Goal: Task Accomplishment & Management: Manage account settings

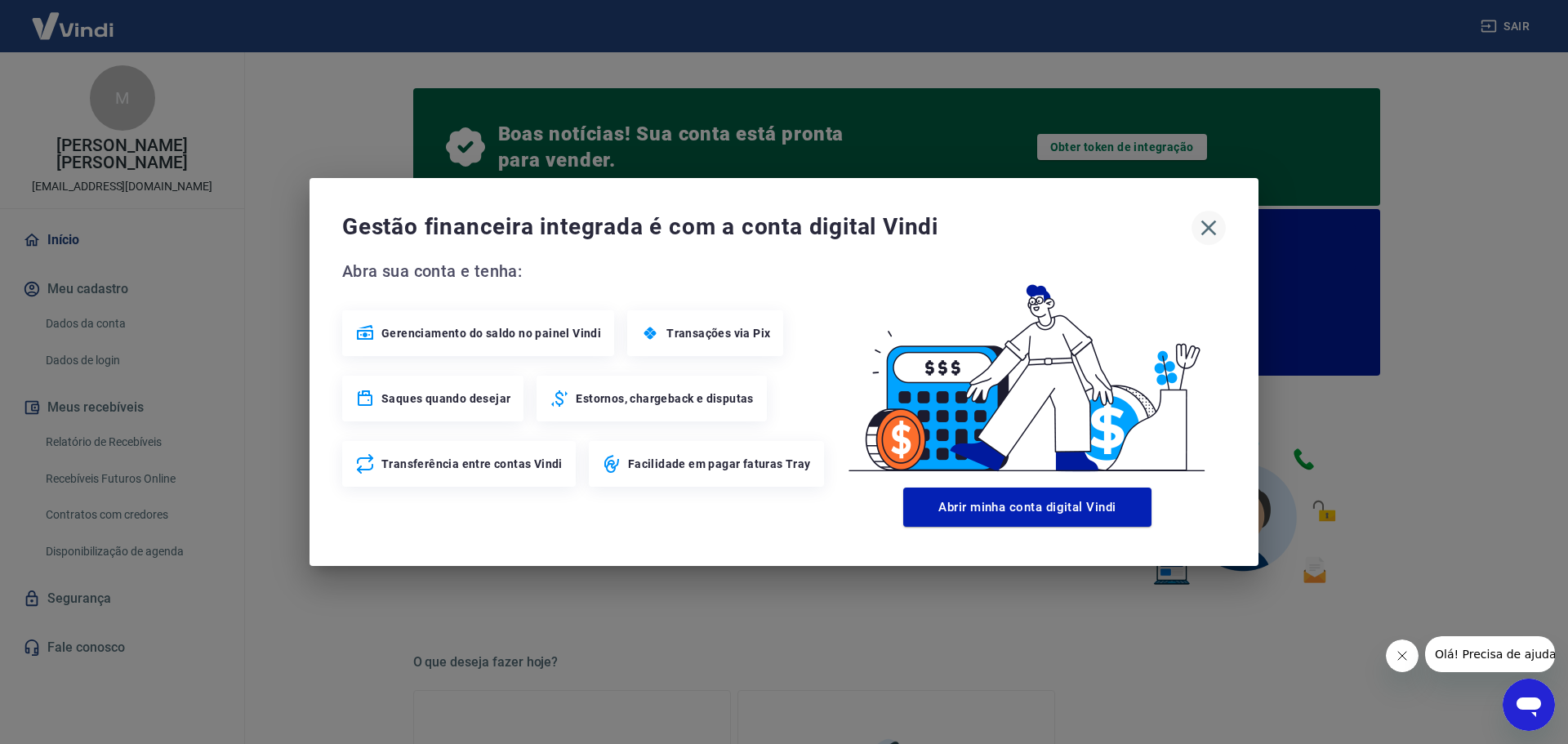
click at [1211, 222] on icon "button" at bounding box center [1208, 227] width 26 height 26
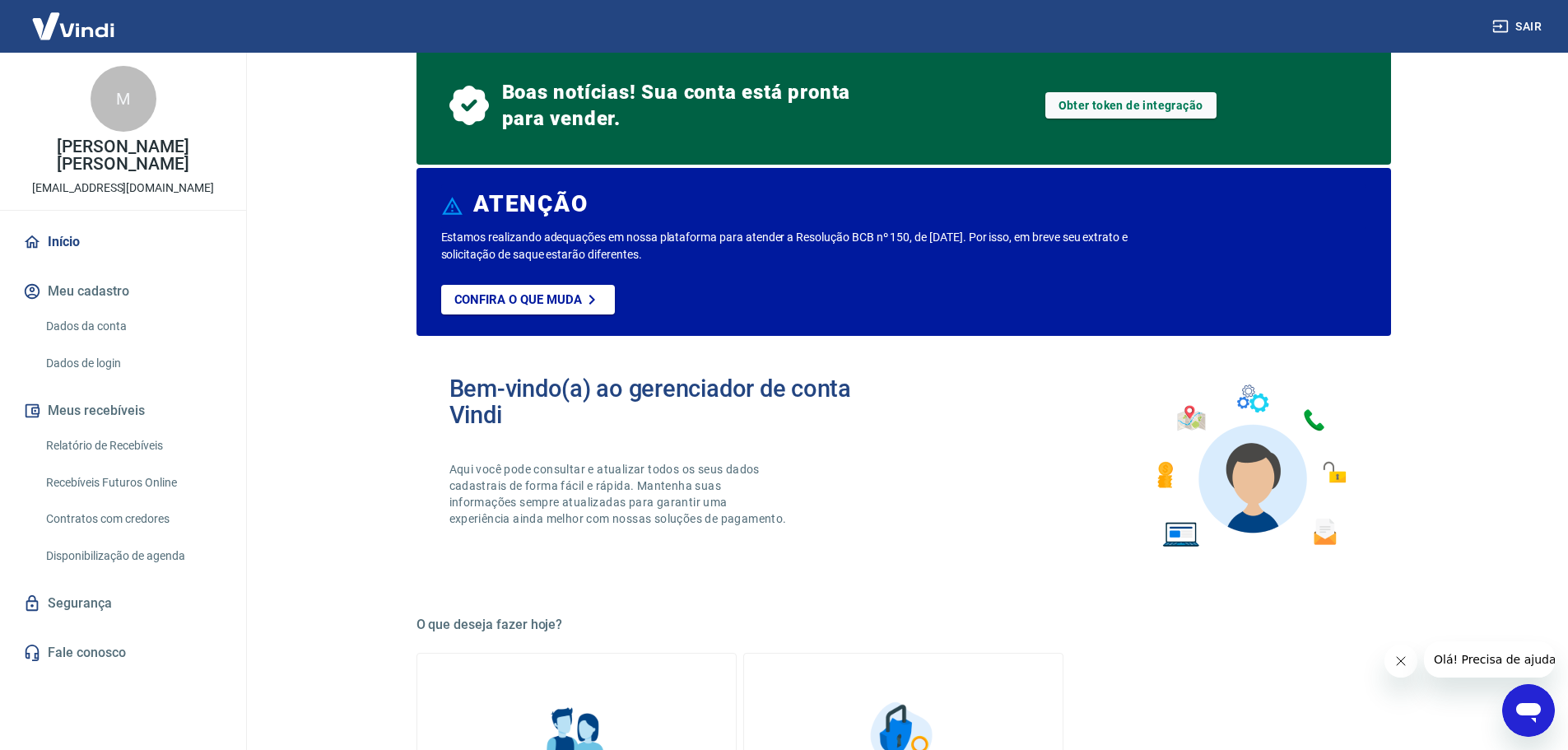
scroll to position [3, 0]
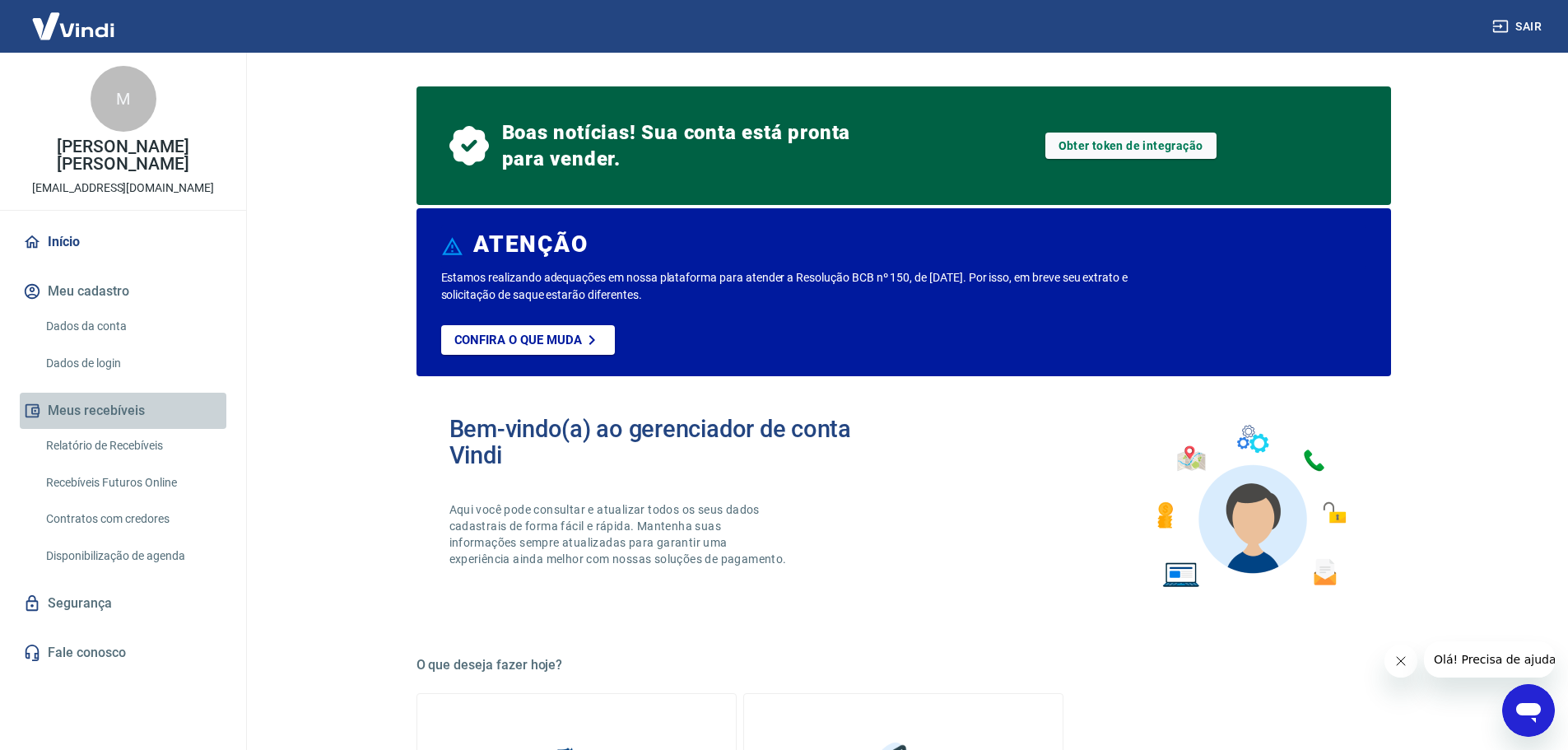
click at [107, 394] on button "Meus recebíveis" at bounding box center [122, 410] width 207 height 36
click at [113, 428] on link "Relatório de Recebíveis" at bounding box center [133, 445] width 187 height 34
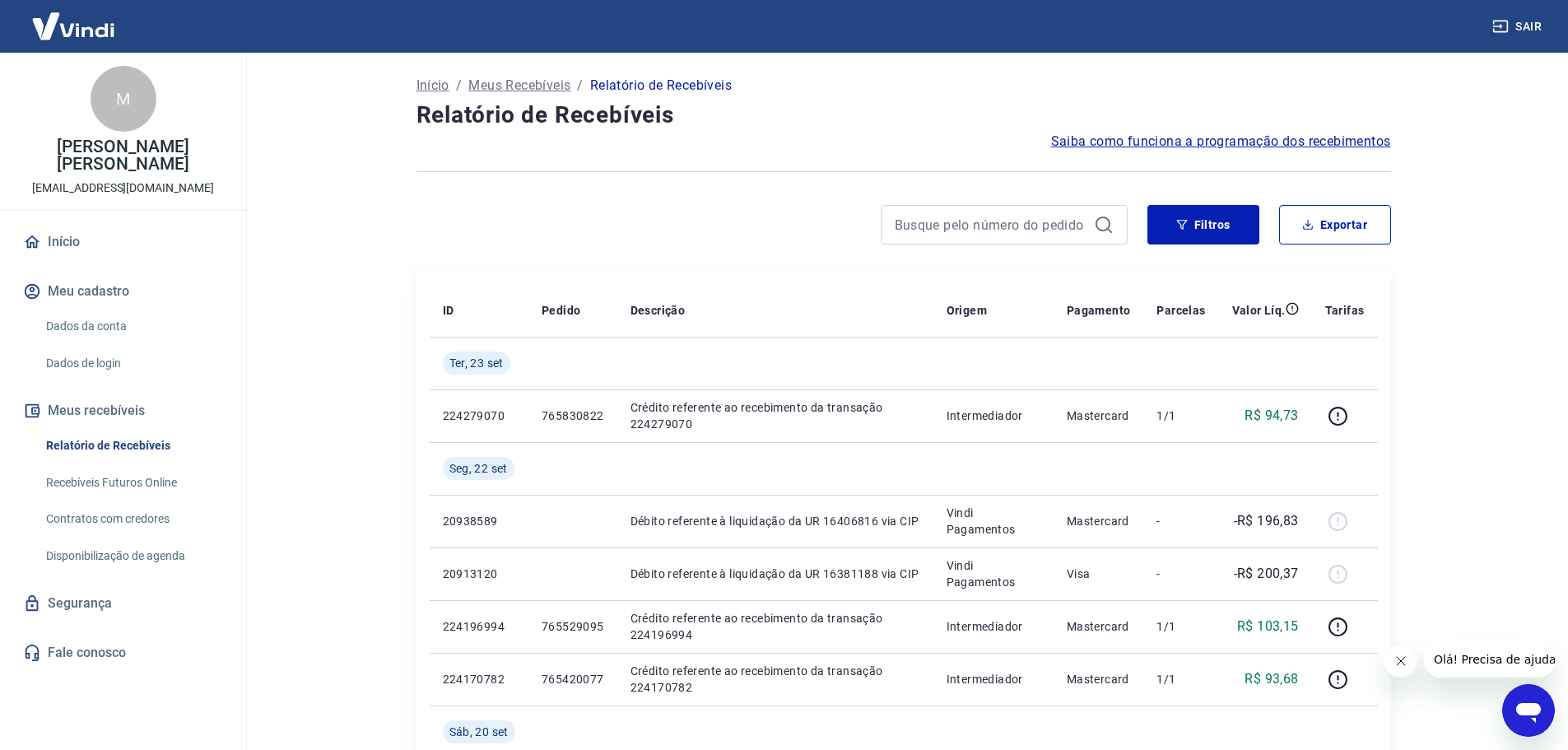
click at [84, 18] on img at bounding box center [73, 26] width 107 height 51
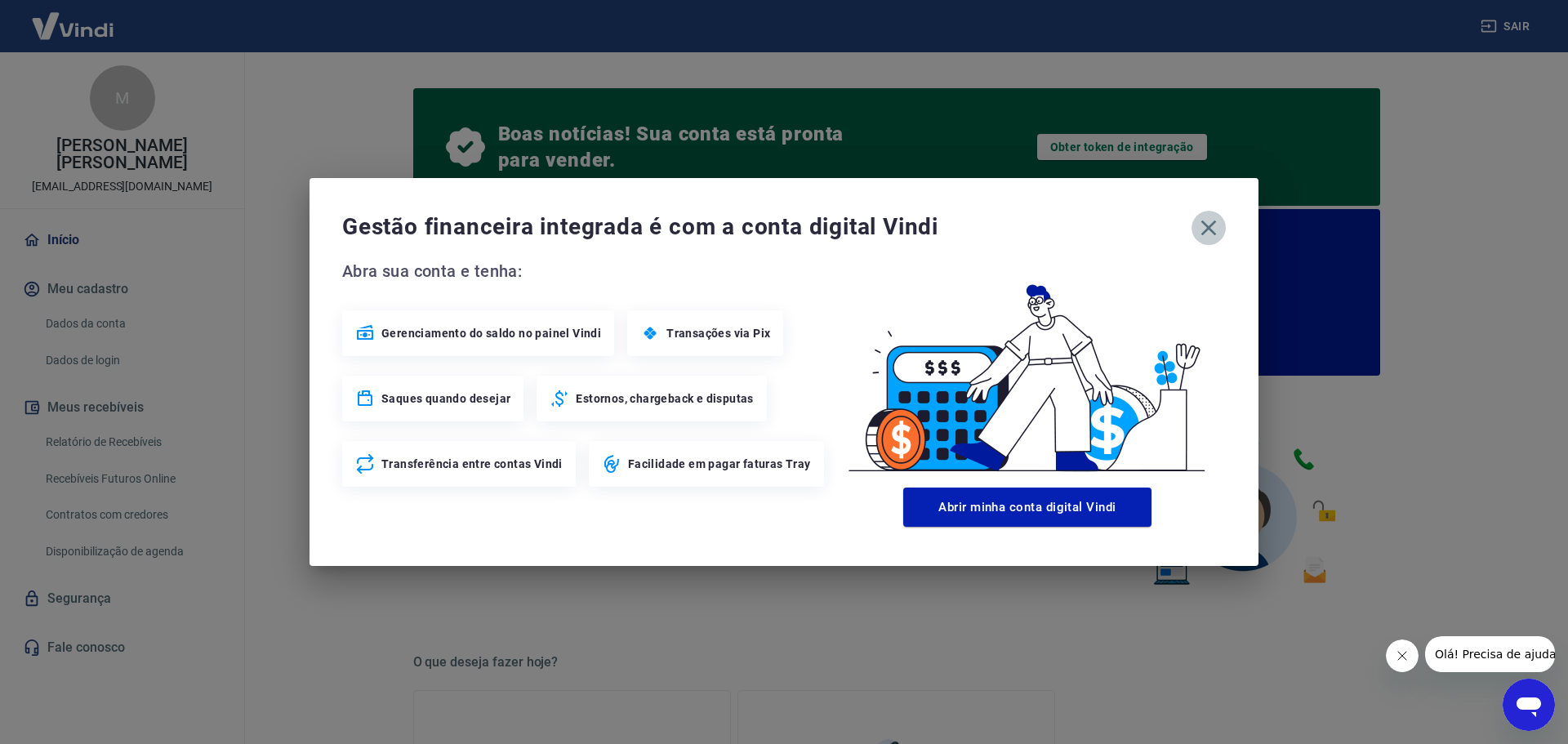
click at [1214, 226] on icon "button" at bounding box center [1208, 227] width 26 height 26
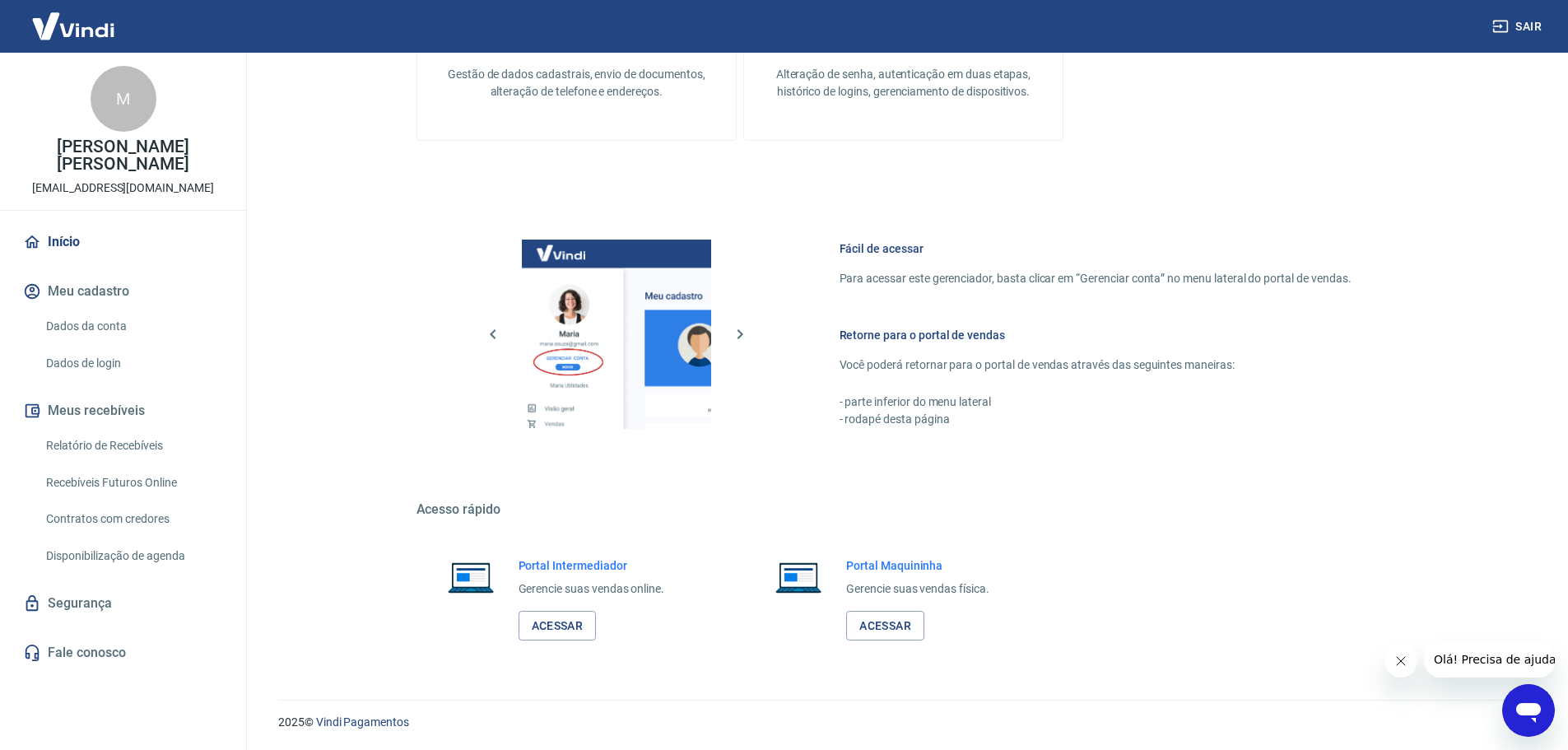
scroll to position [825, 0]
click at [126, 428] on link "Relatório de Recebíveis" at bounding box center [133, 445] width 187 height 34
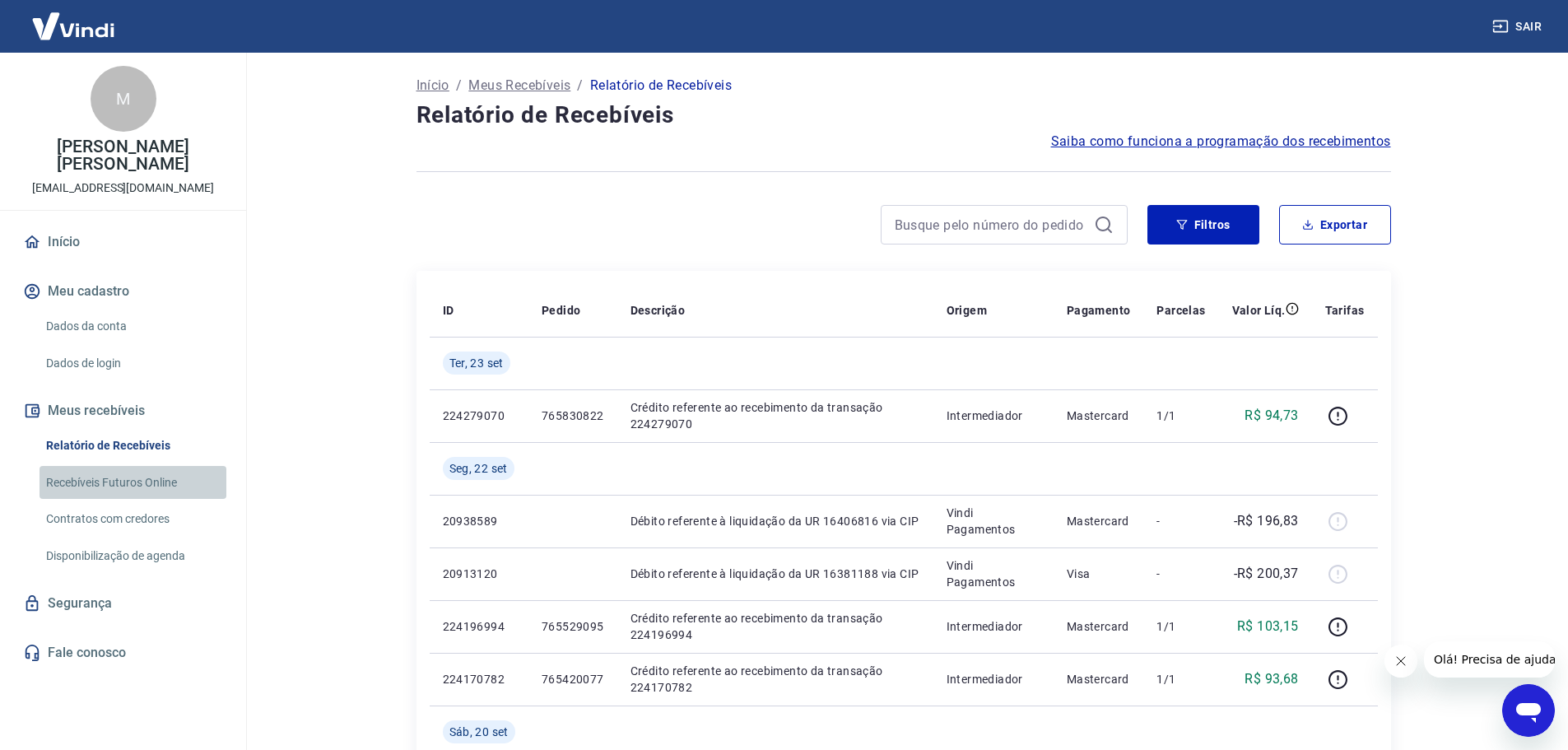
click at [126, 470] on link "Recebíveis Futuros Online" at bounding box center [133, 482] width 187 height 34
click at [91, 23] on img at bounding box center [73, 26] width 107 height 51
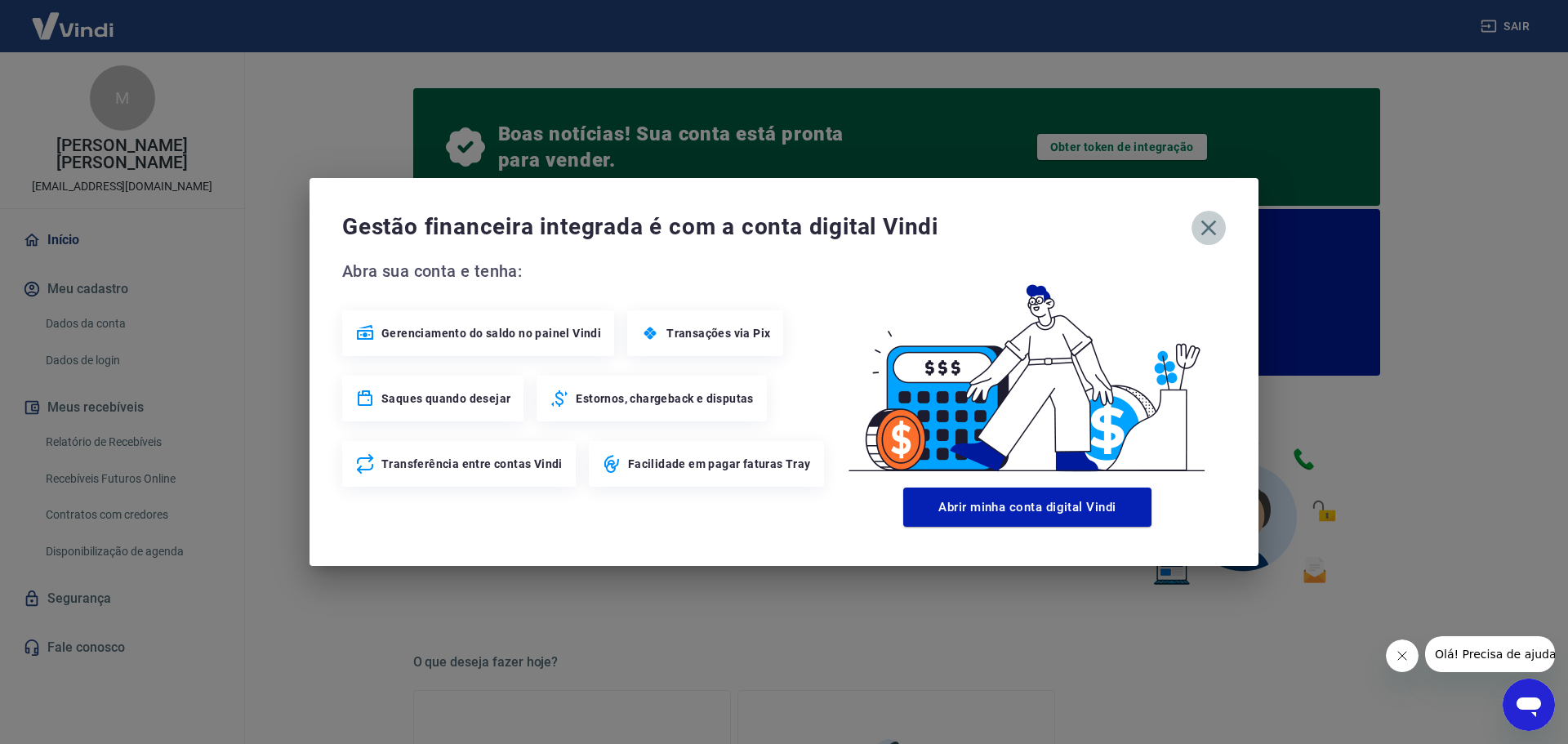
click at [1214, 234] on icon "button" at bounding box center [1208, 227] width 26 height 26
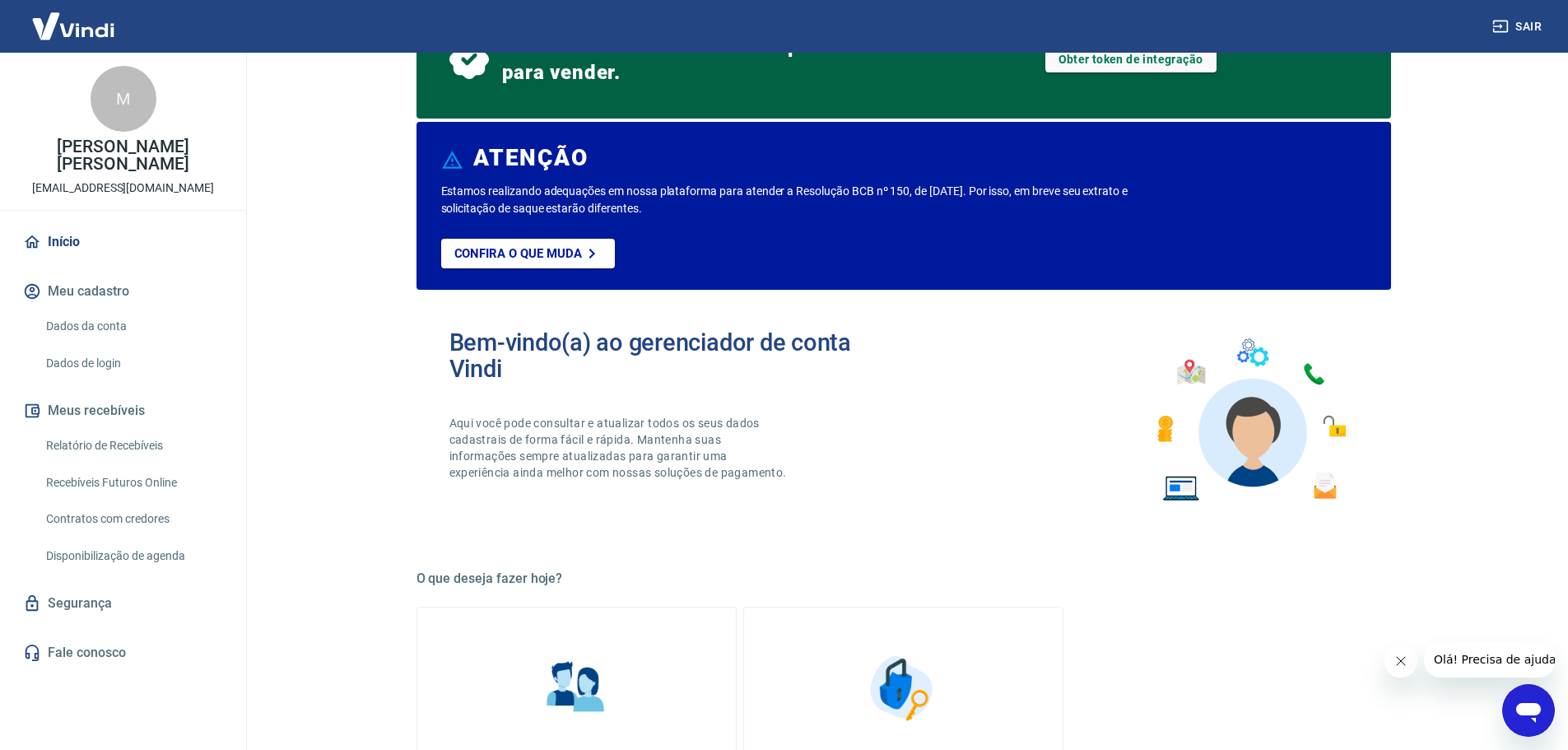
scroll to position [164, 0]
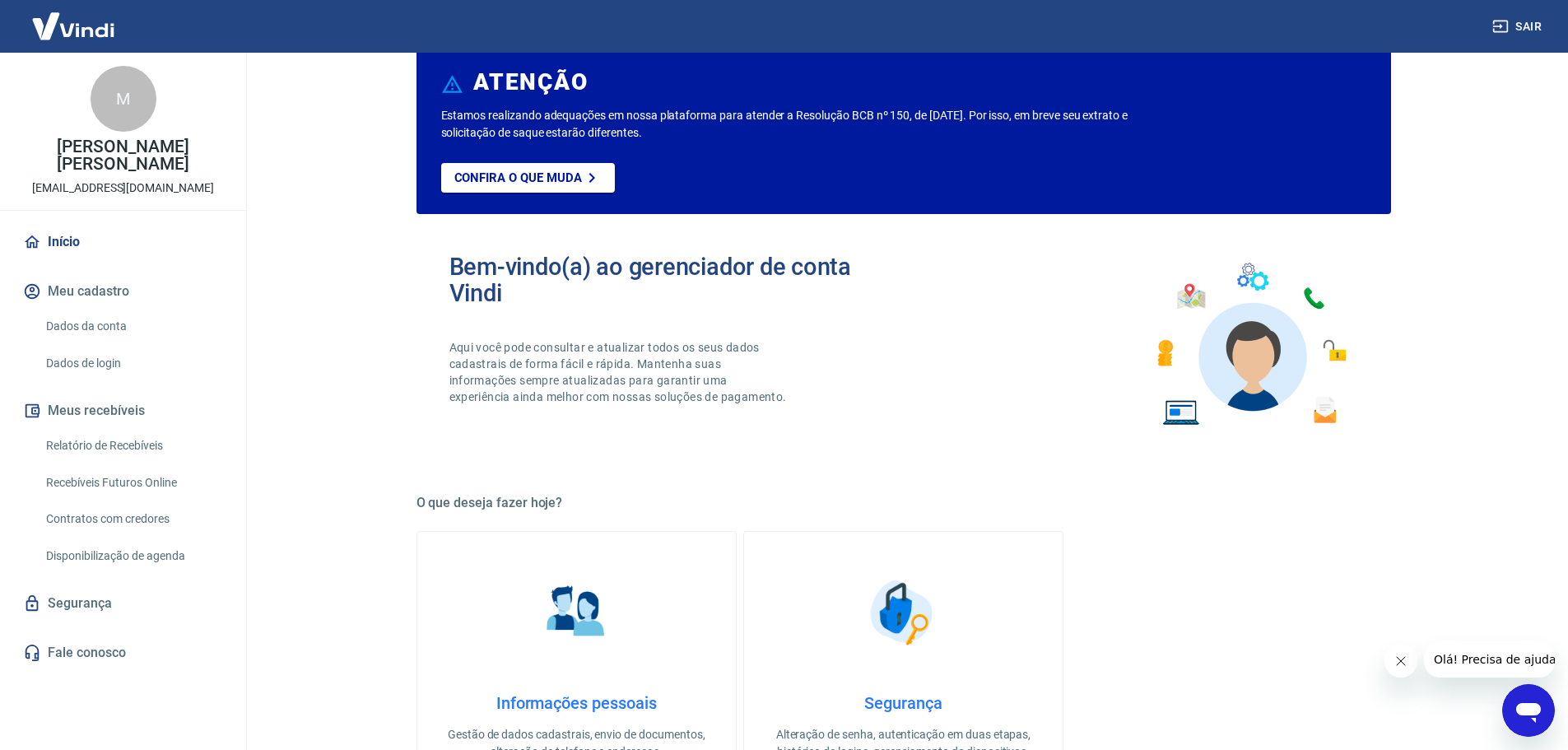
click at [98, 634] on link "Fale conosco" at bounding box center [122, 652] width 207 height 36
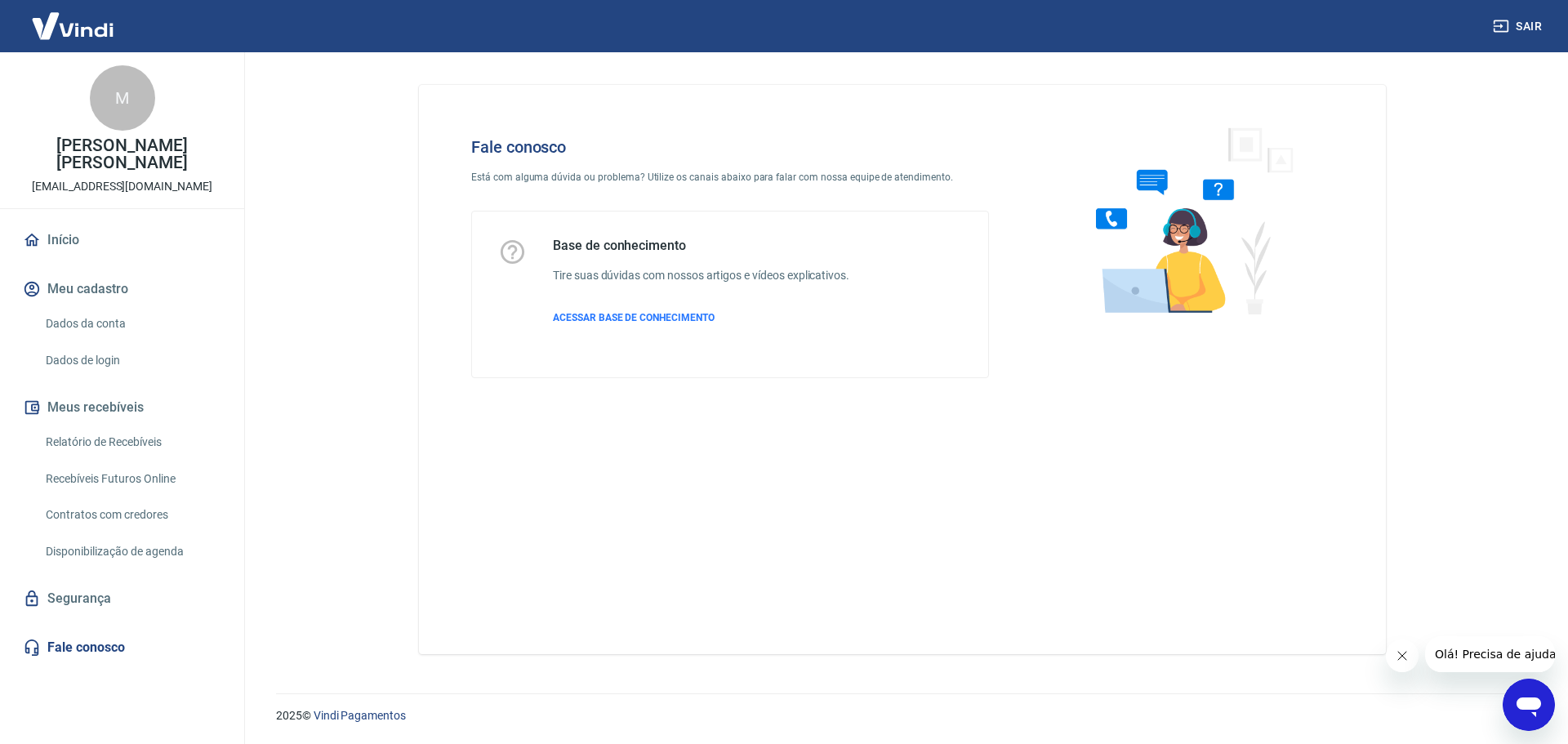
click at [70, 584] on link "Segurança" at bounding box center [122, 598] width 205 height 36
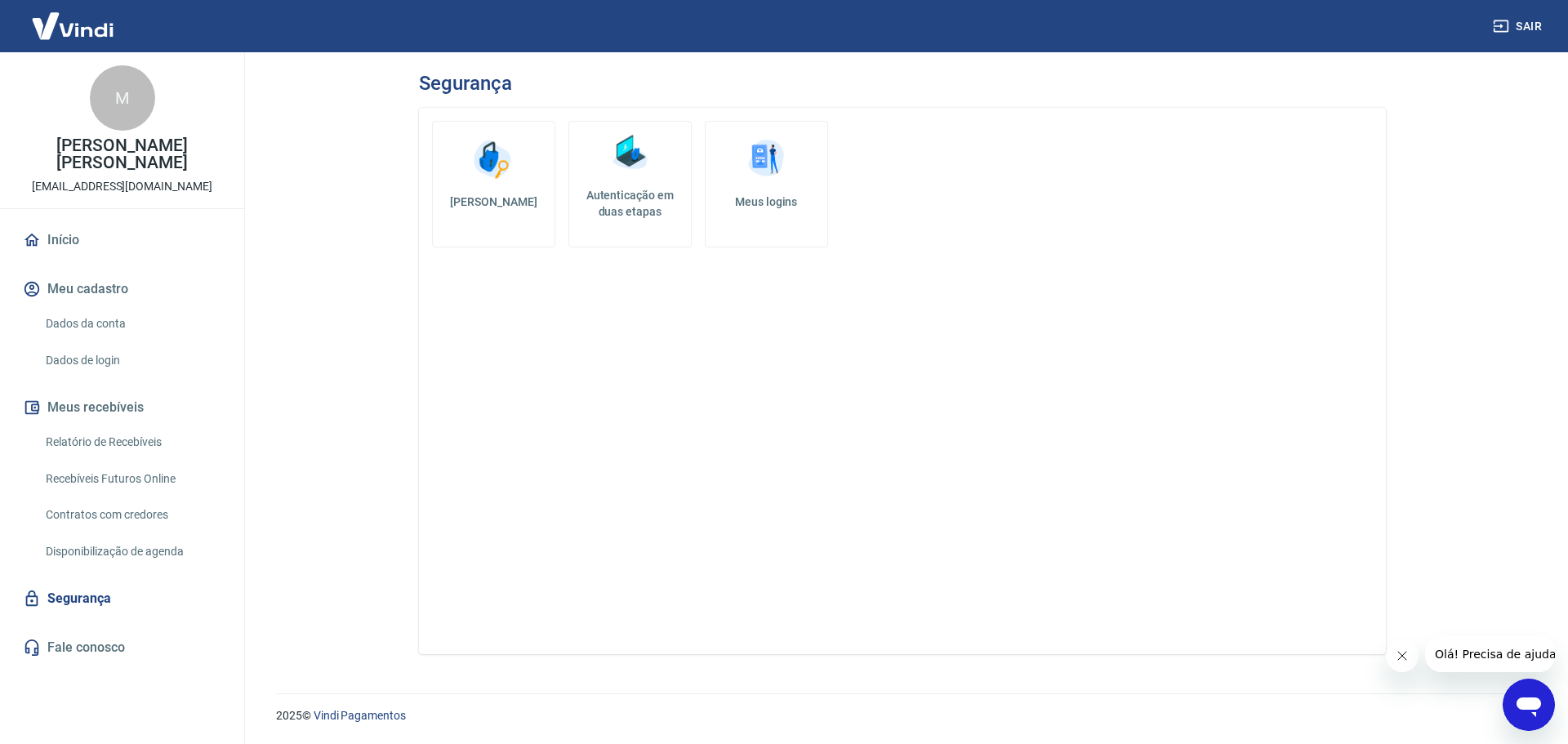
click at [98, 40] on img at bounding box center [72, 26] width 106 height 50
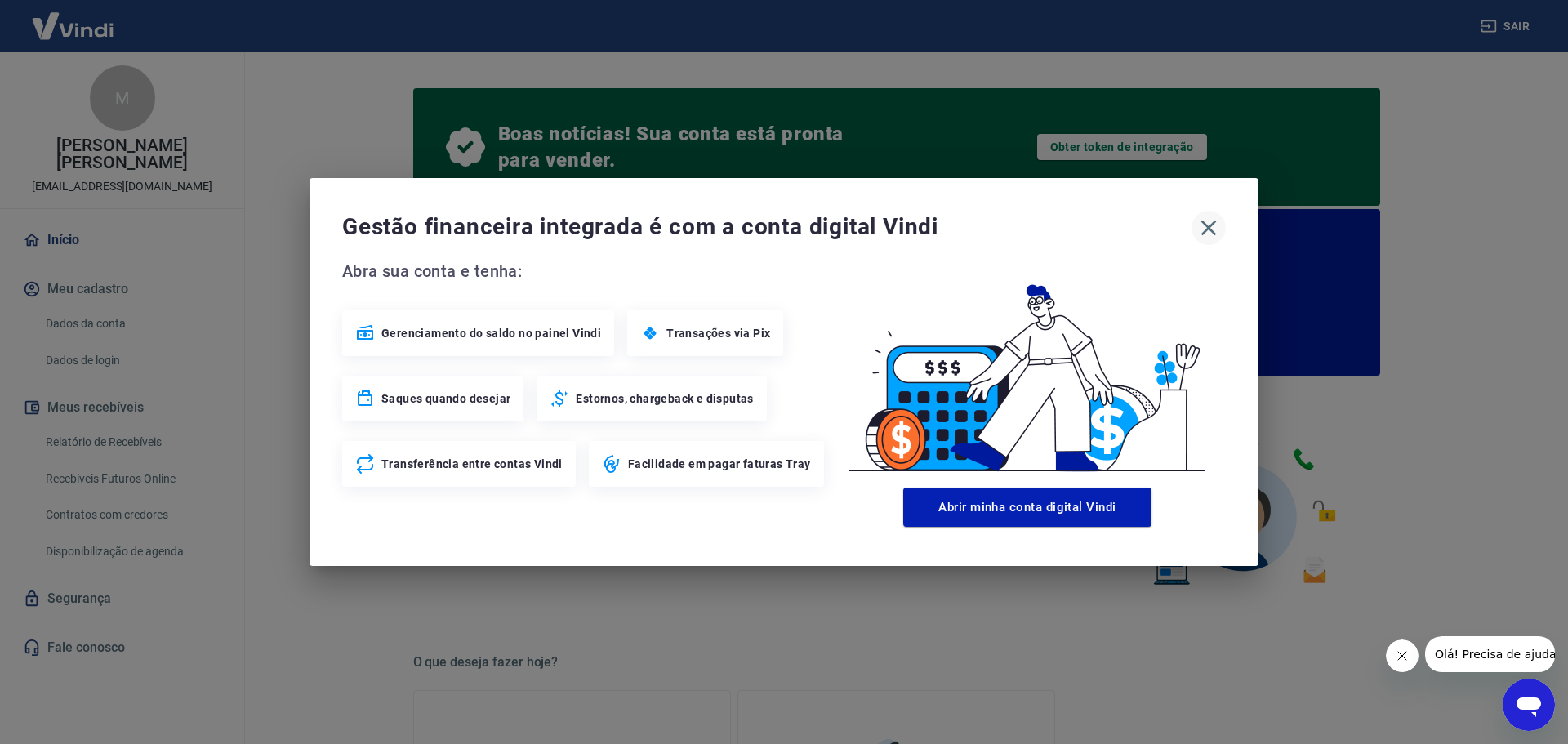
click at [1205, 226] on icon "button" at bounding box center [1208, 227] width 26 height 26
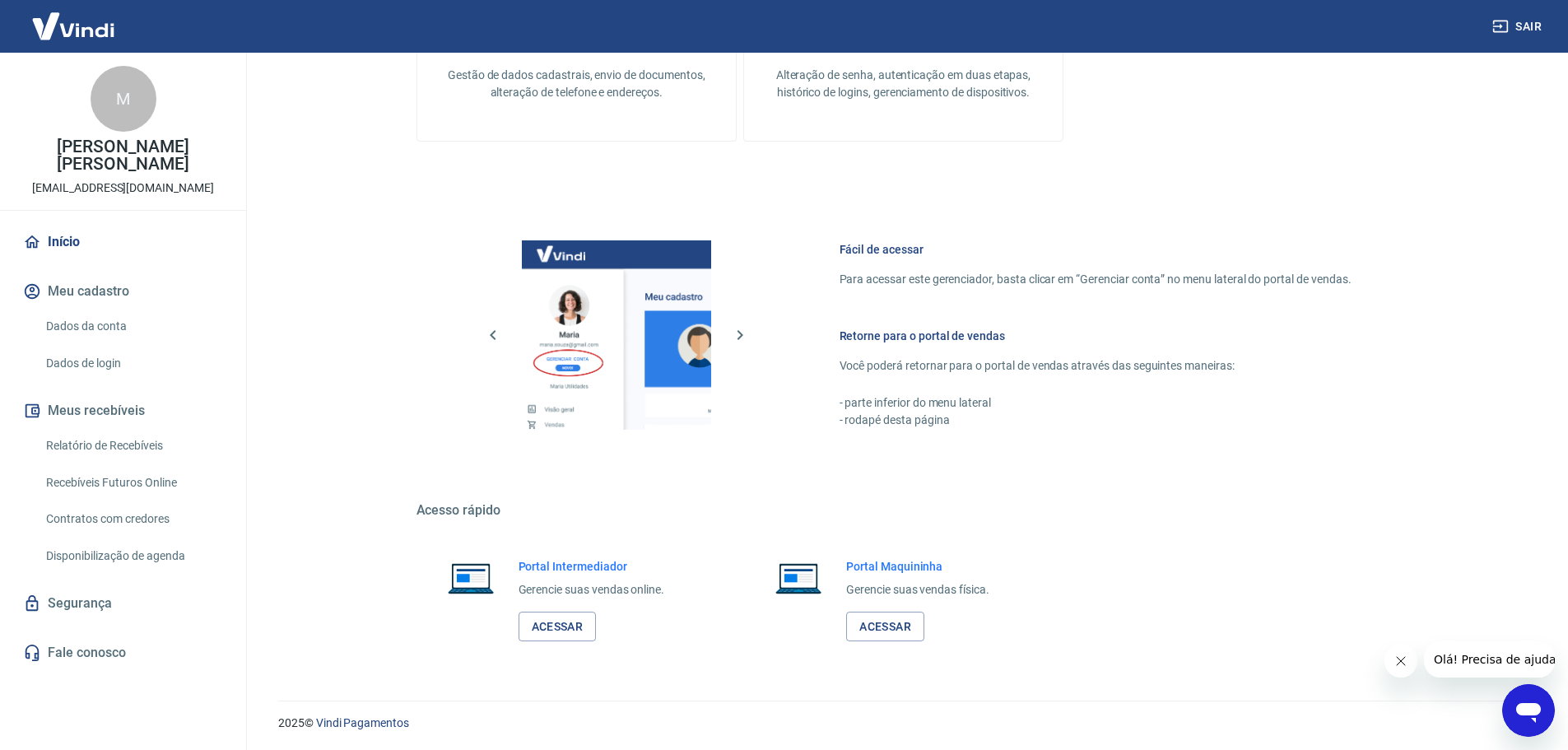
scroll to position [825, 0]
click at [107, 309] on link "Dados da conta" at bounding box center [133, 325] width 187 height 34
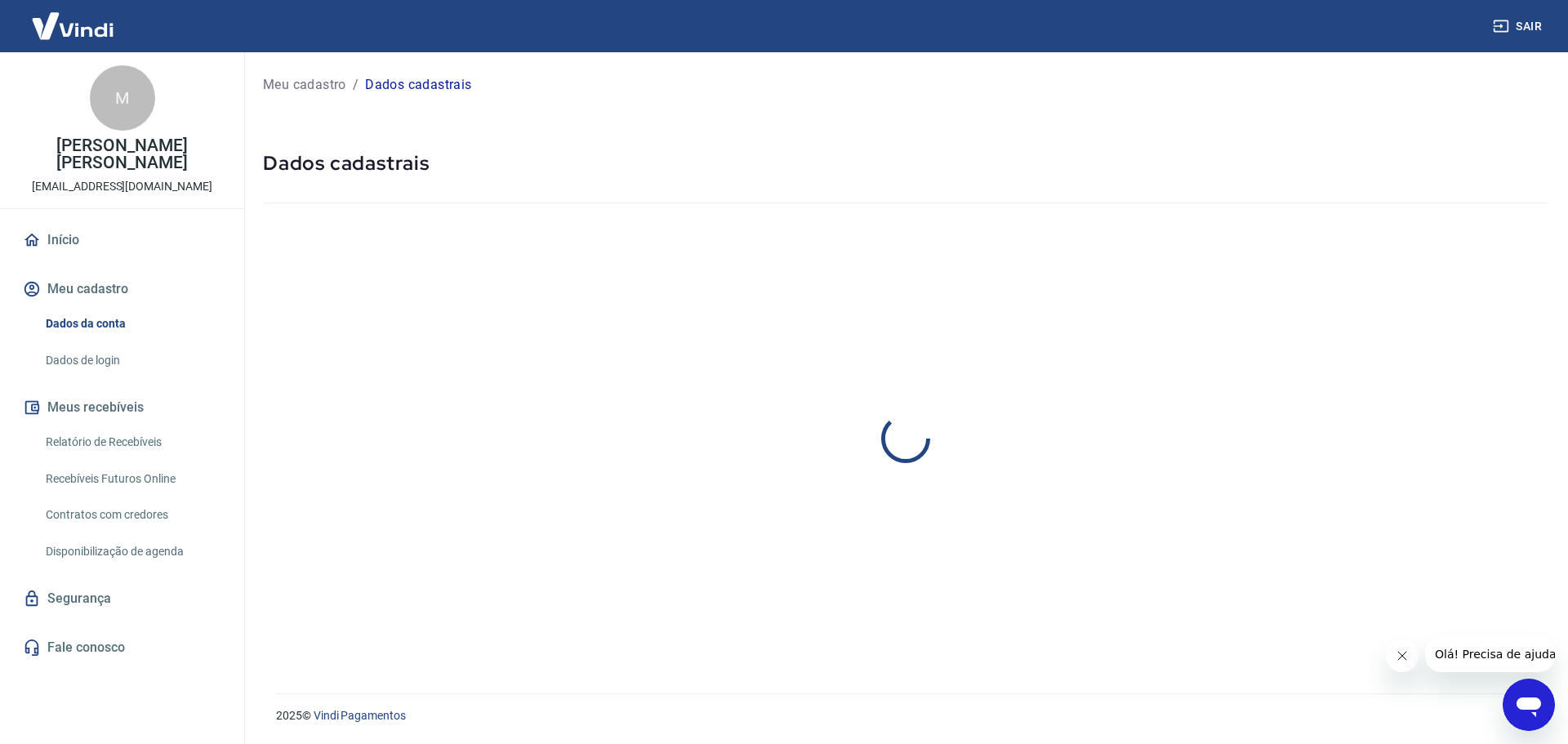
select select "SC"
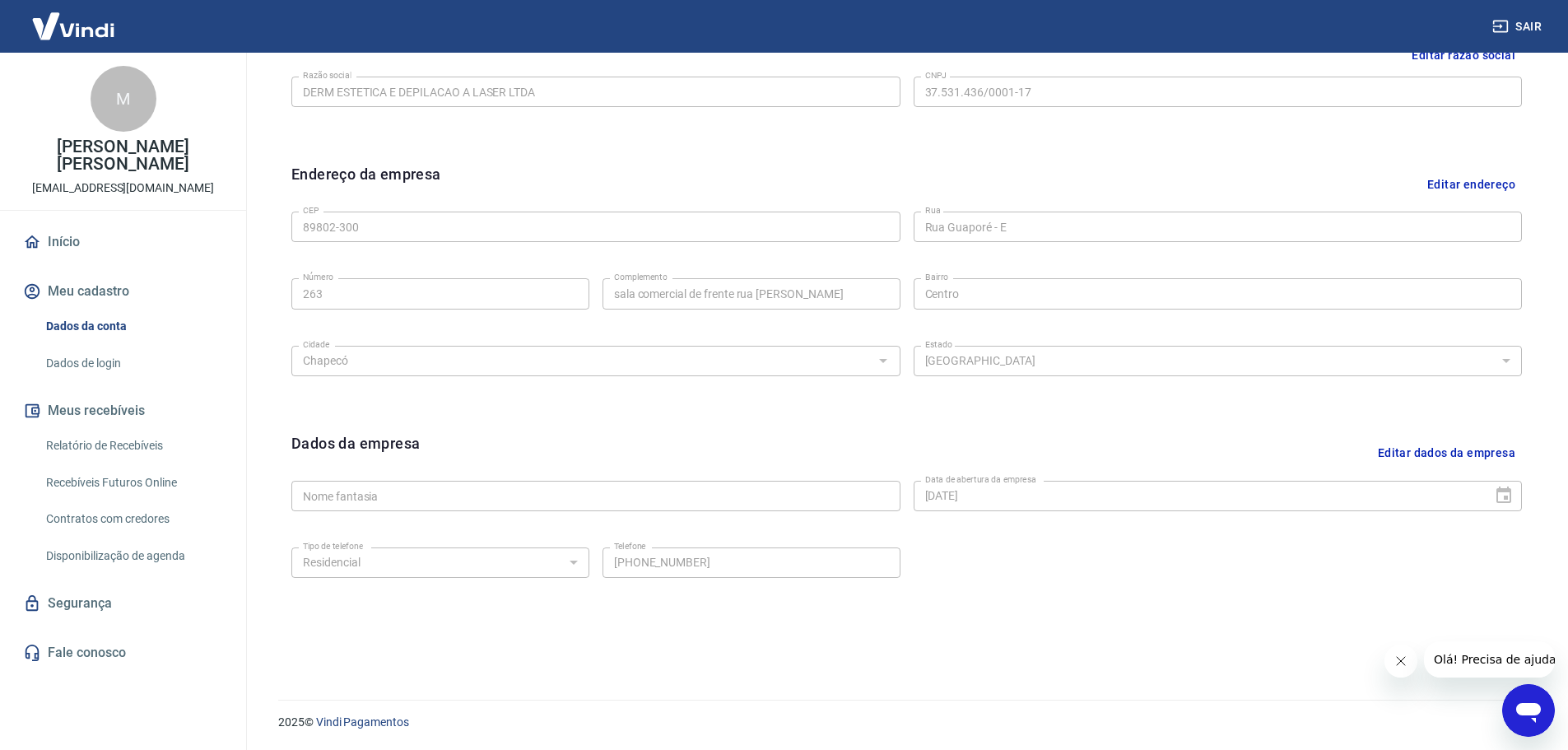
scroll to position [437, 0]
click at [94, 348] on link "Dados de login" at bounding box center [133, 363] width 187 height 34
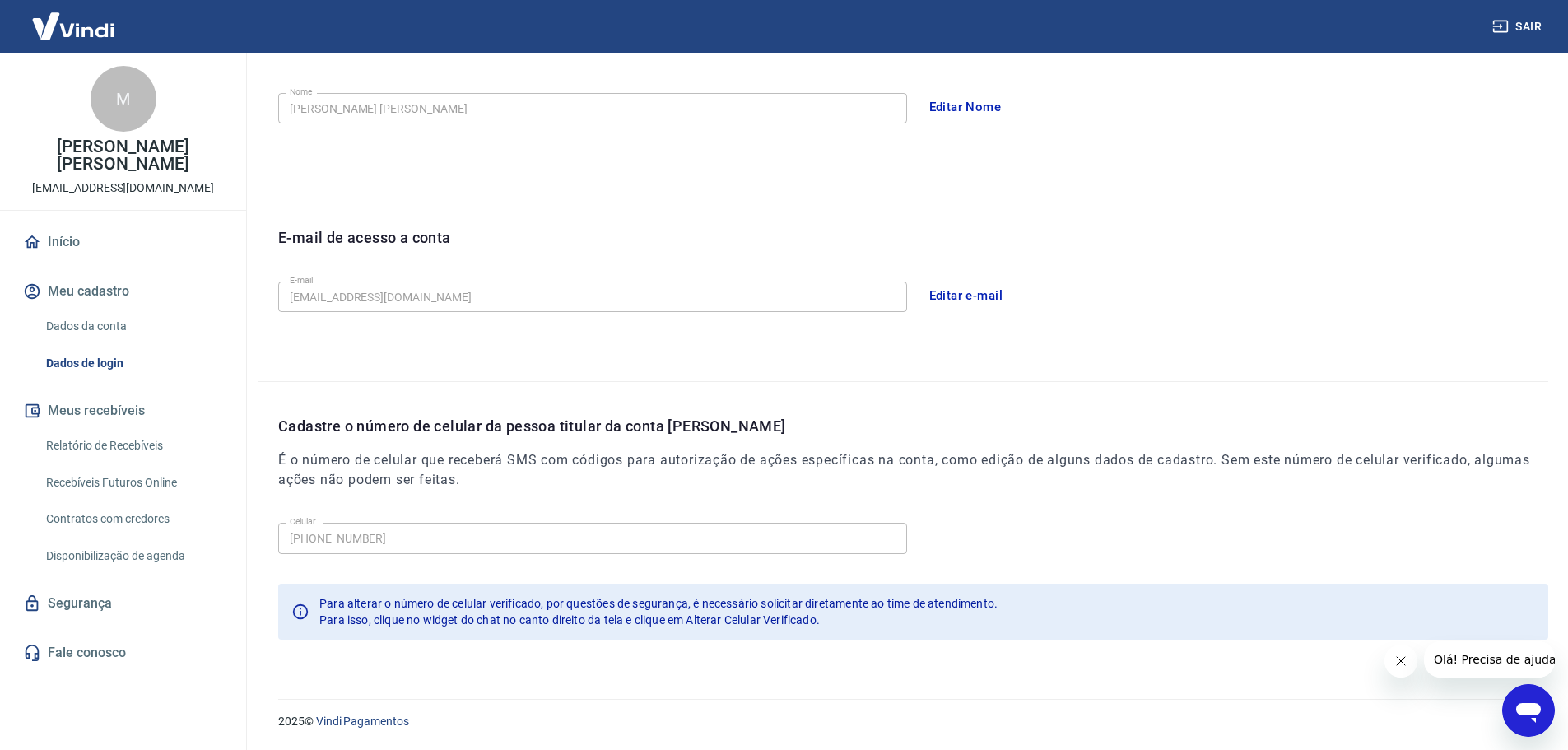
scroll to position [304, 0]
click at [105, 428] on link "Relatório de Recebíveis" at bounding box center [133, 445] width 187 height 34
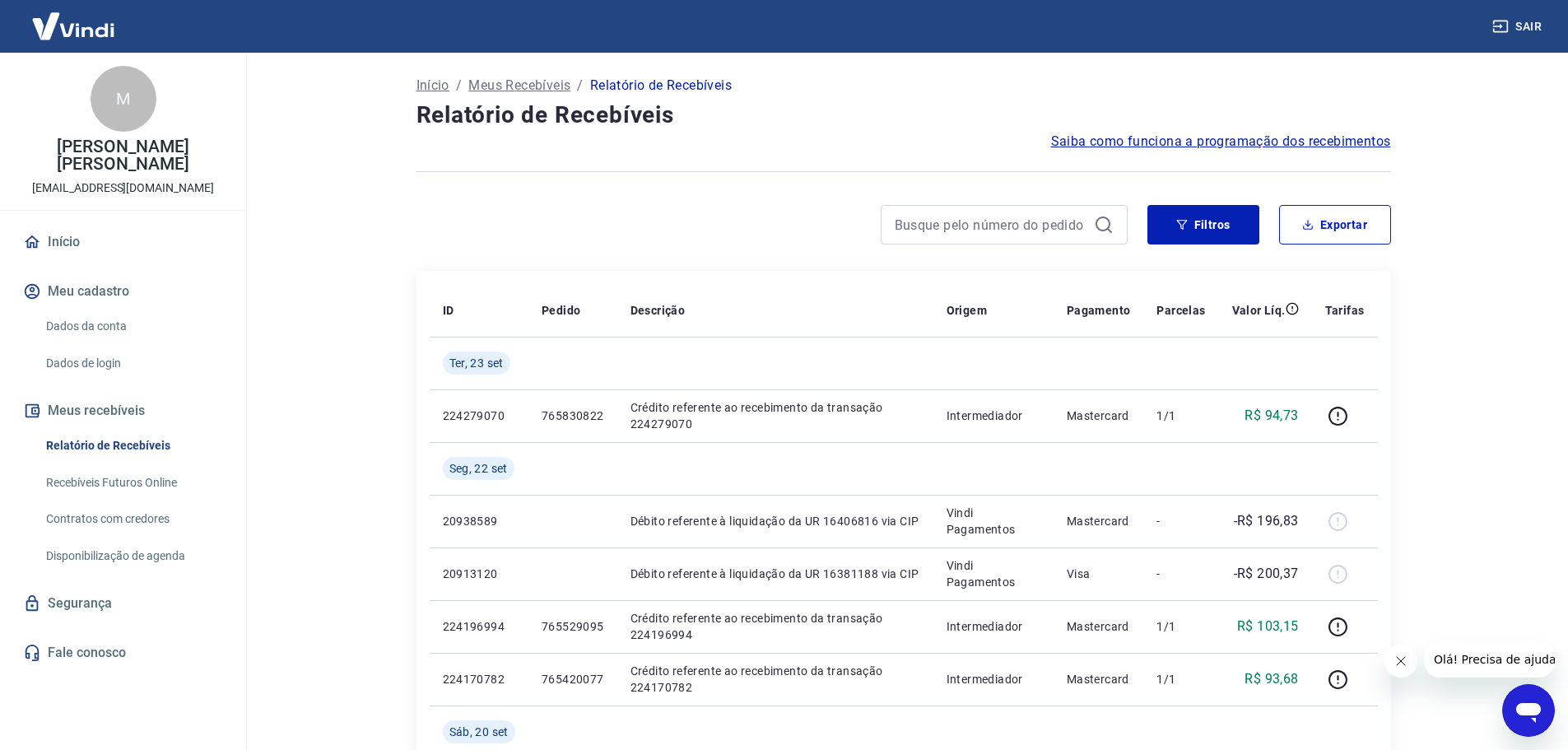
click at [150, 465] on link "Recebíveis Futuros Online" at bounding box center [133, 482] width 187 height 34
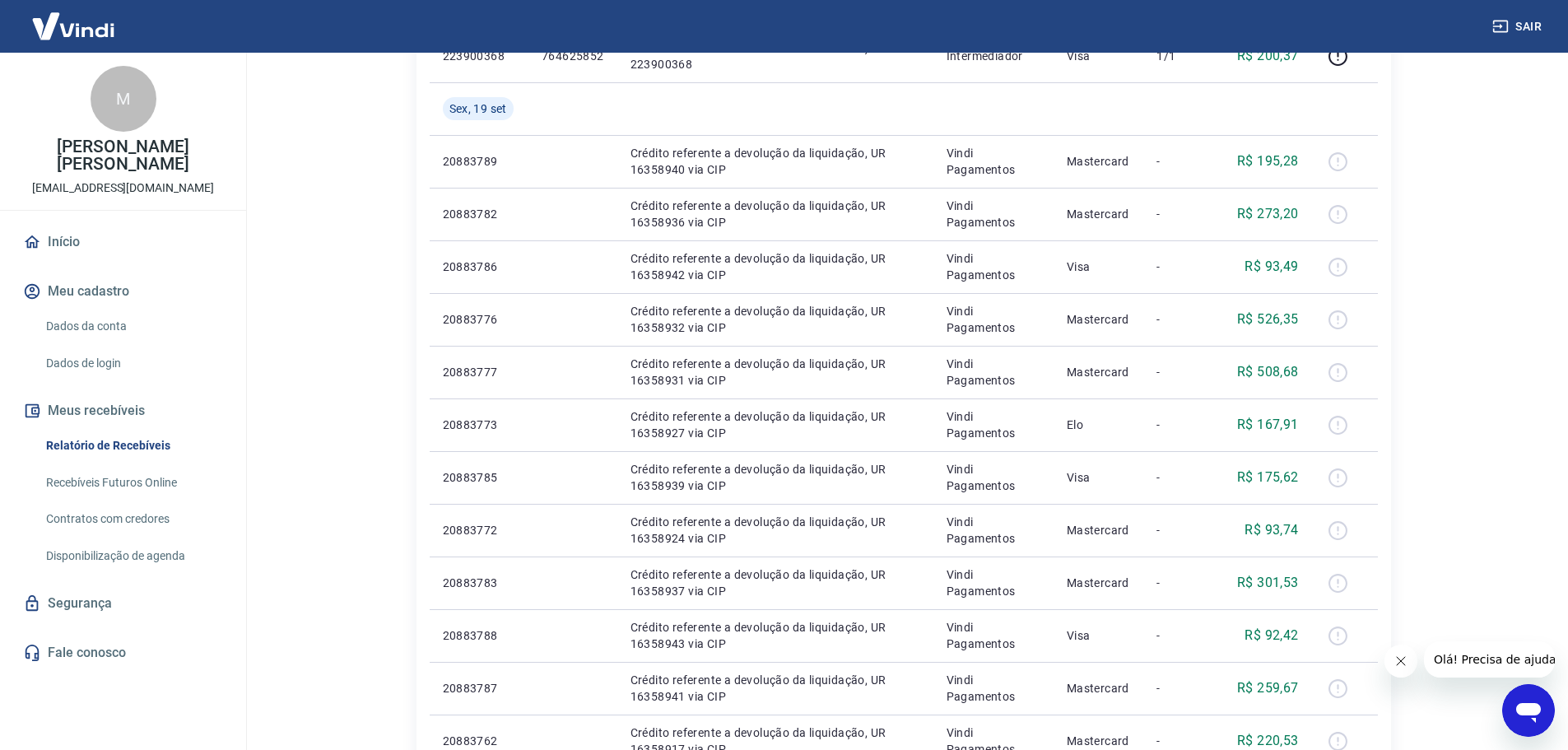
scroll to position [659, 0]
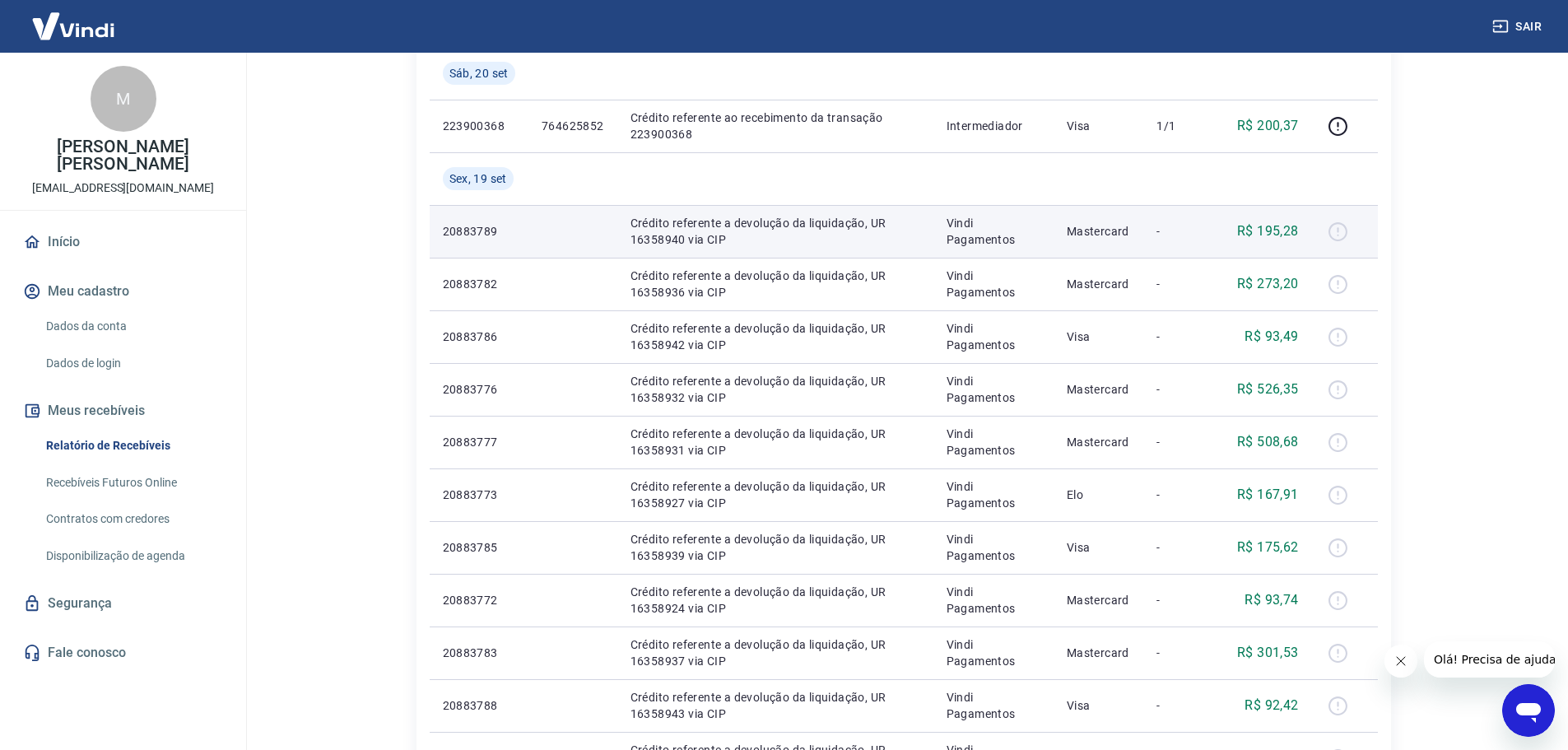
click at [961, 207] on td "Vindi Pagamentos" at bounding box center [993, 231] width 121 height 52
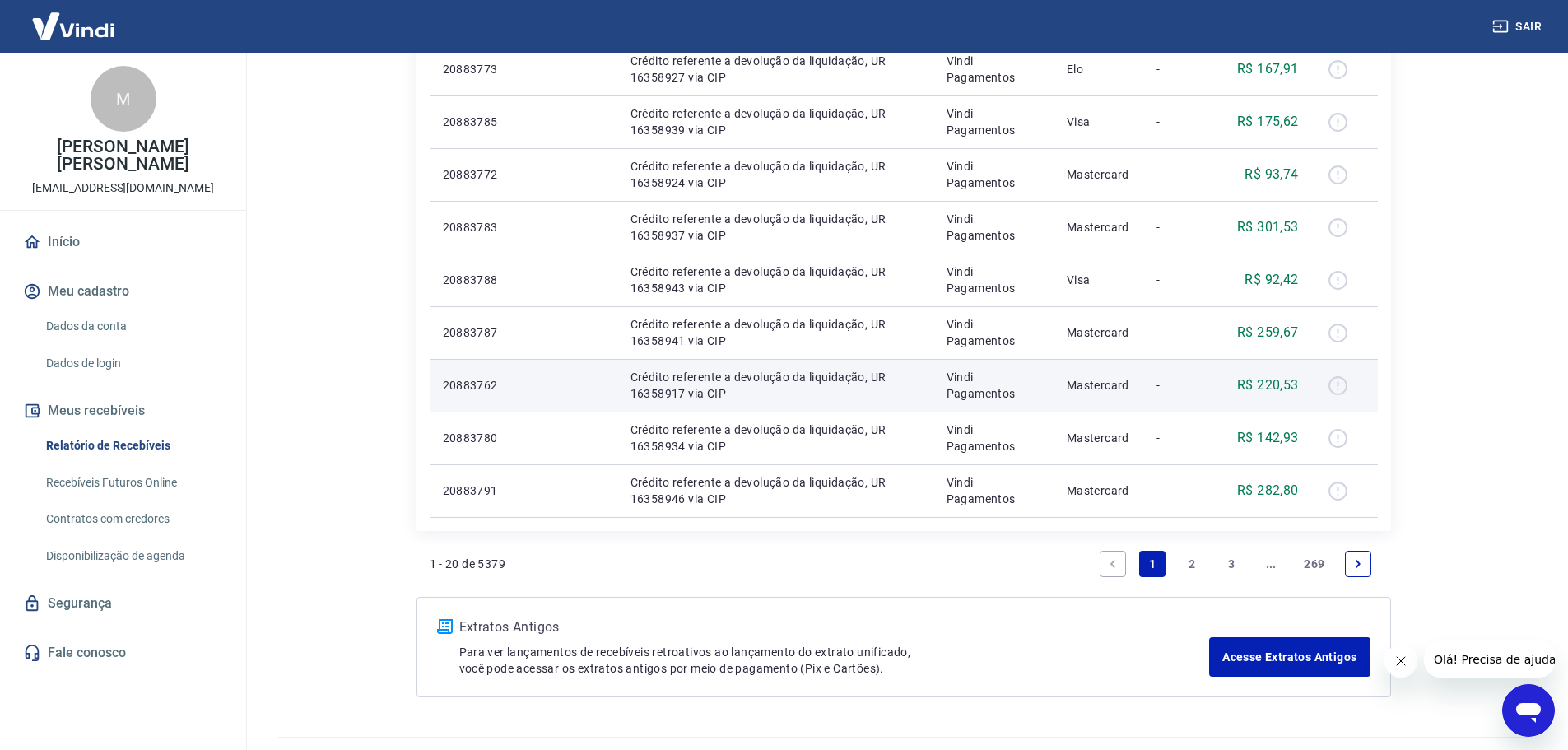
scroll to position [1121, 0]
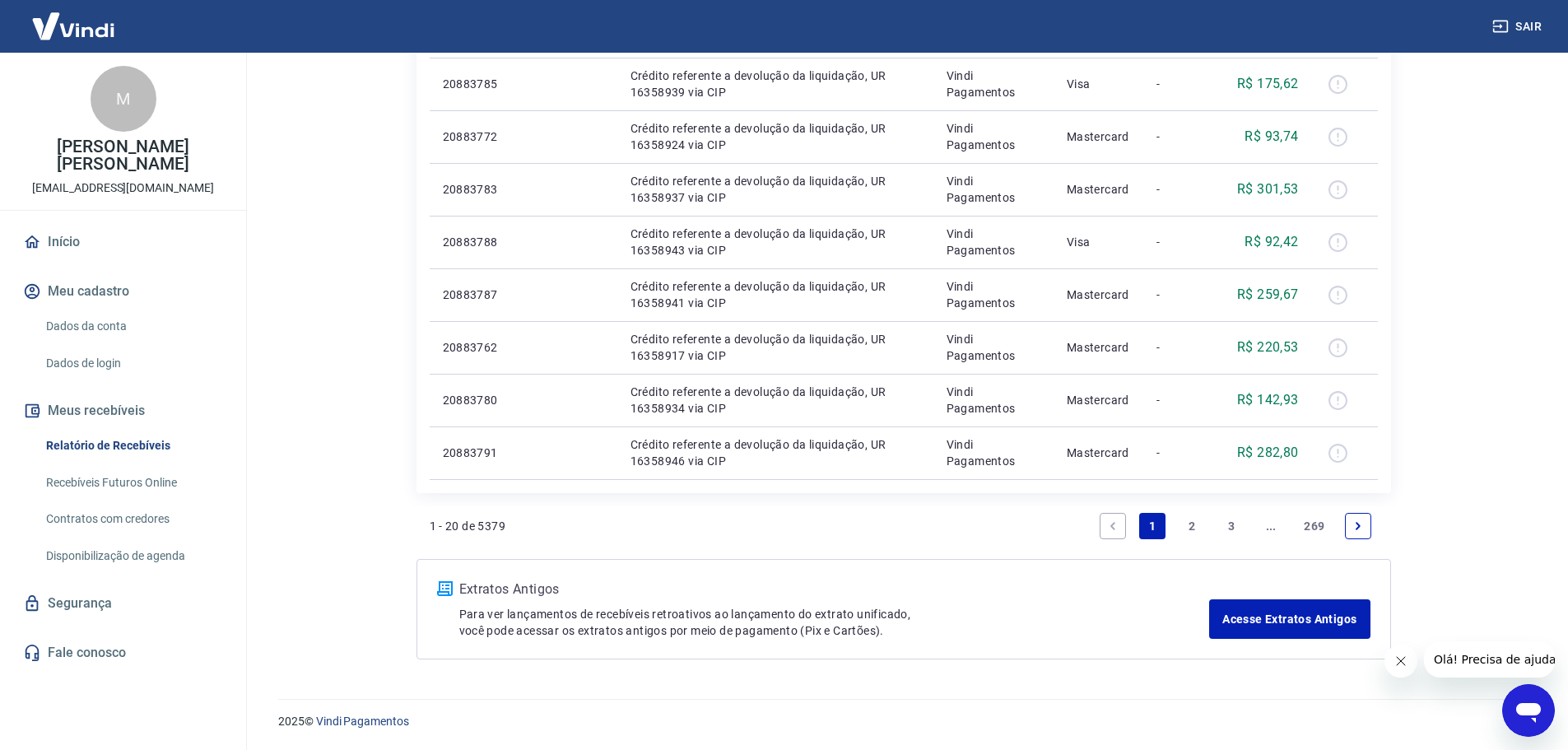
click at [1193, 521] on link "2" at bounding box center [1192, 526] width 26 height 26
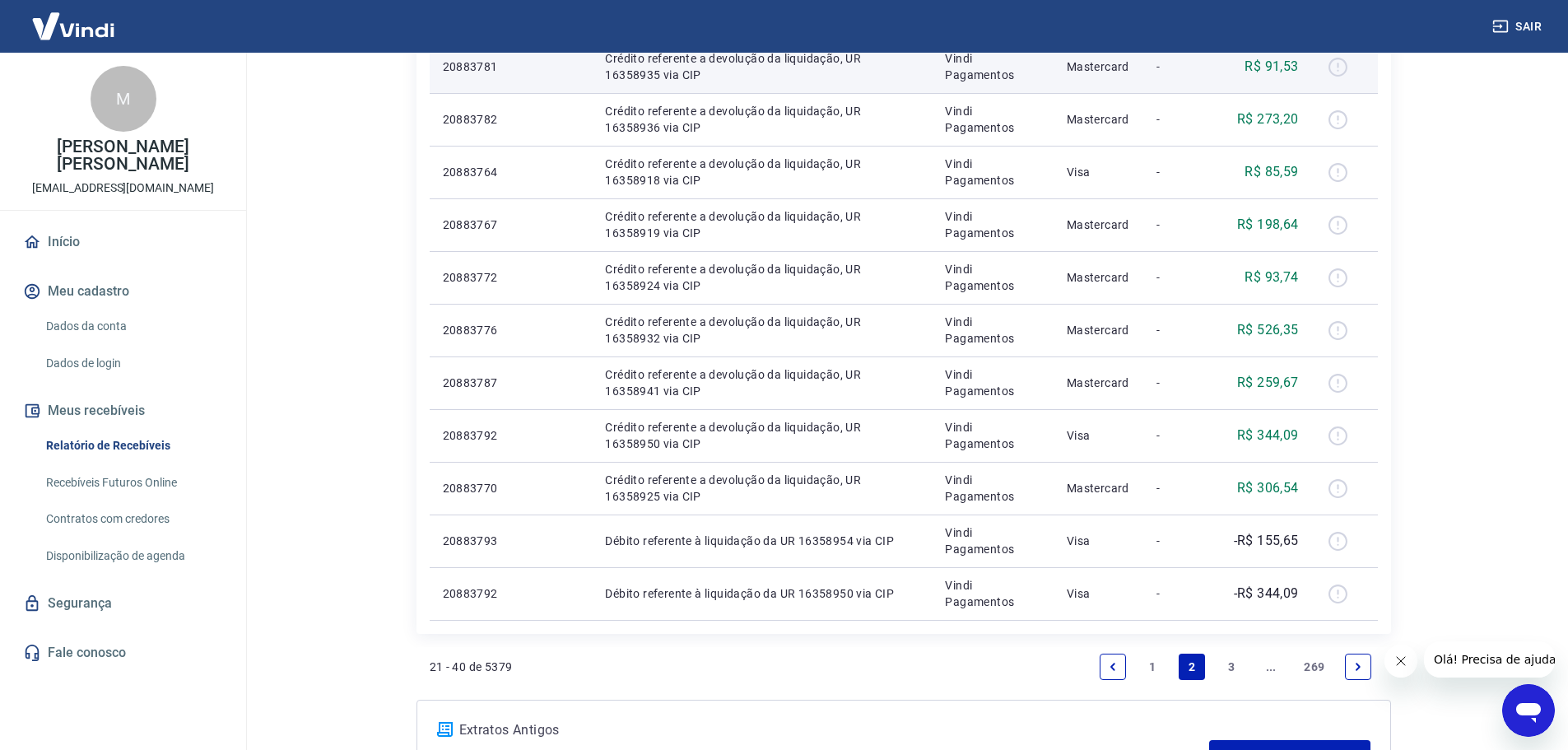
scroll to position [905, 0]
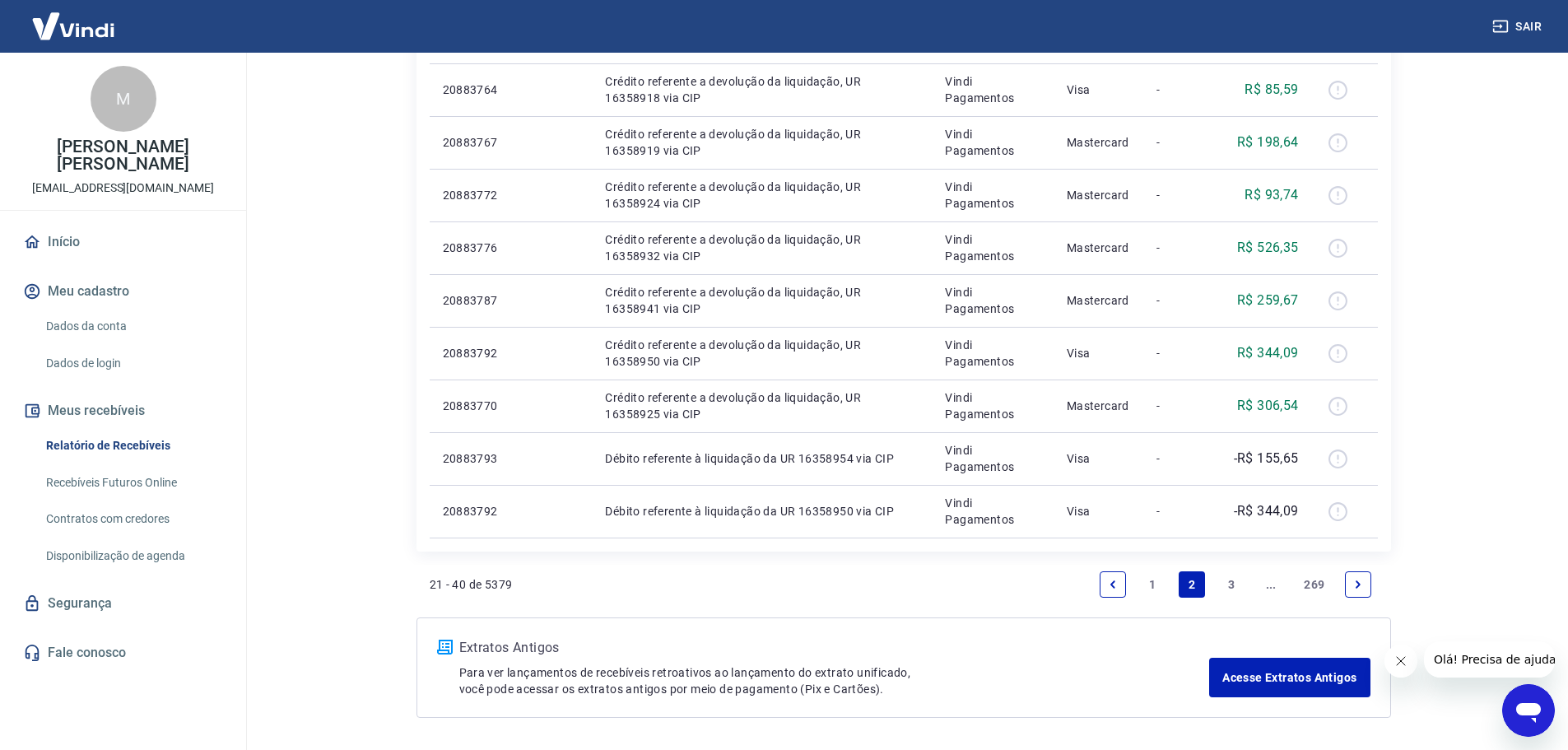
click at [1223, 580] on link "3" at bounding box center [1231, 584] width 26 height 26
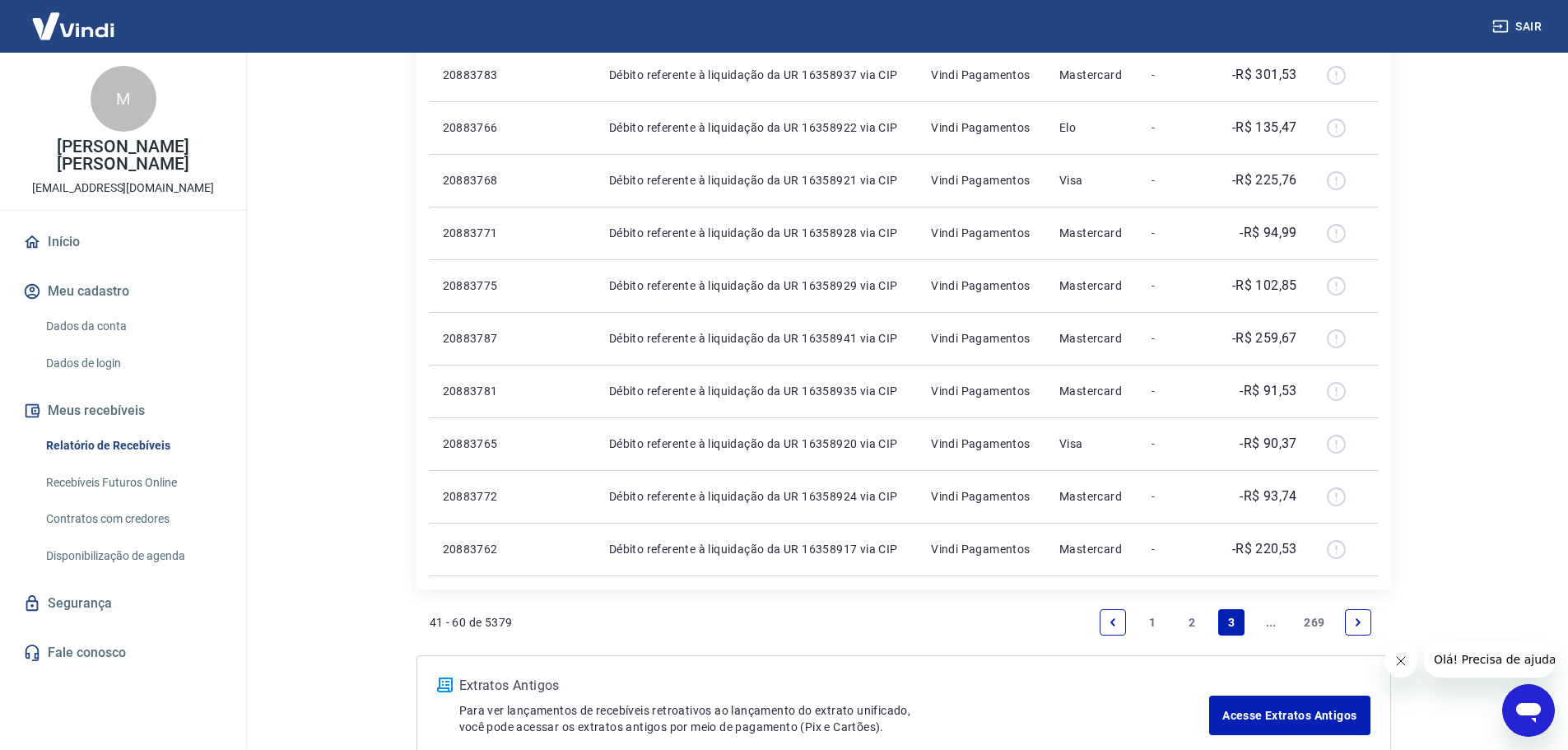
scroll to position [964, 0]
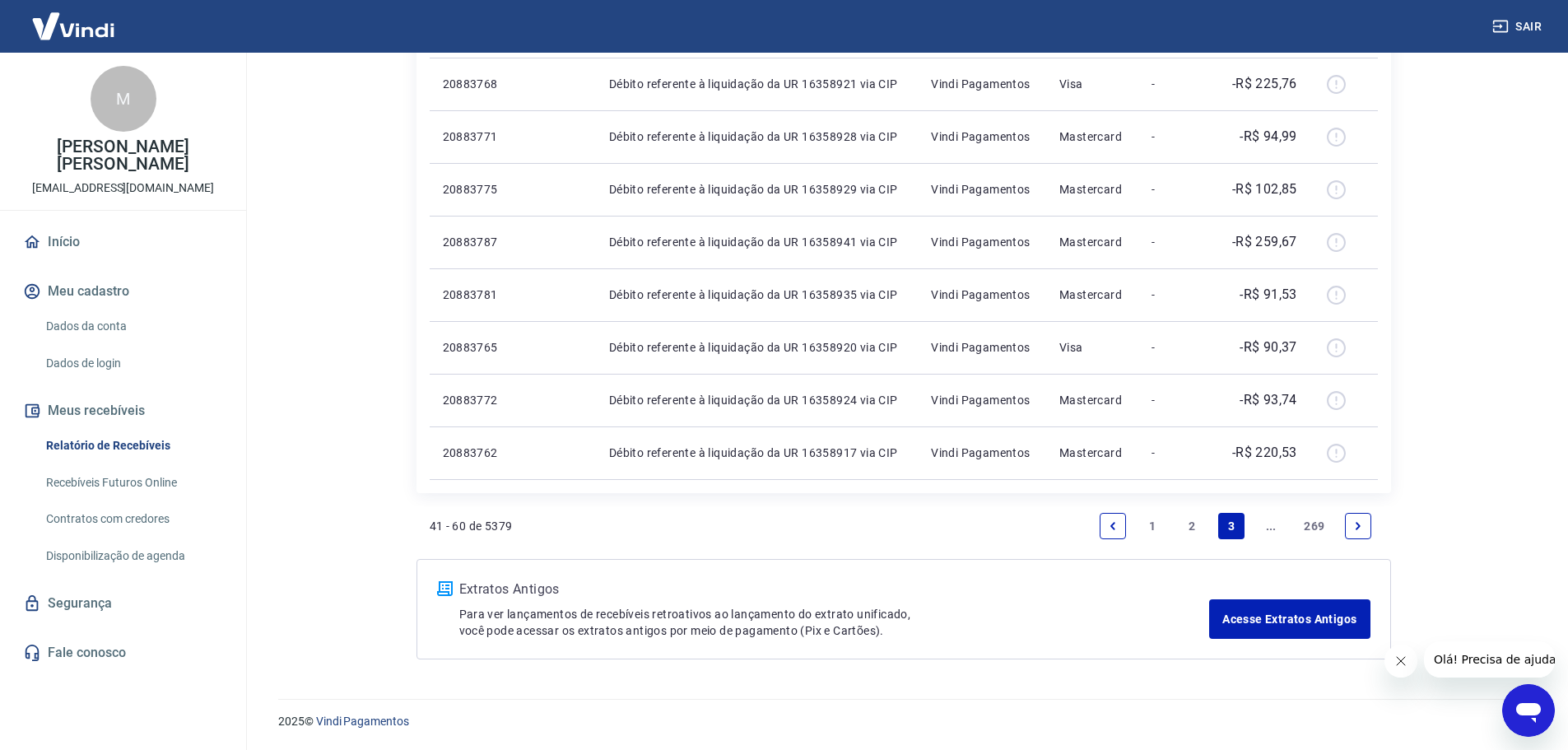
click at [1161, 525] on link "1" at bounding box center [1152, 526] width 26 height 26
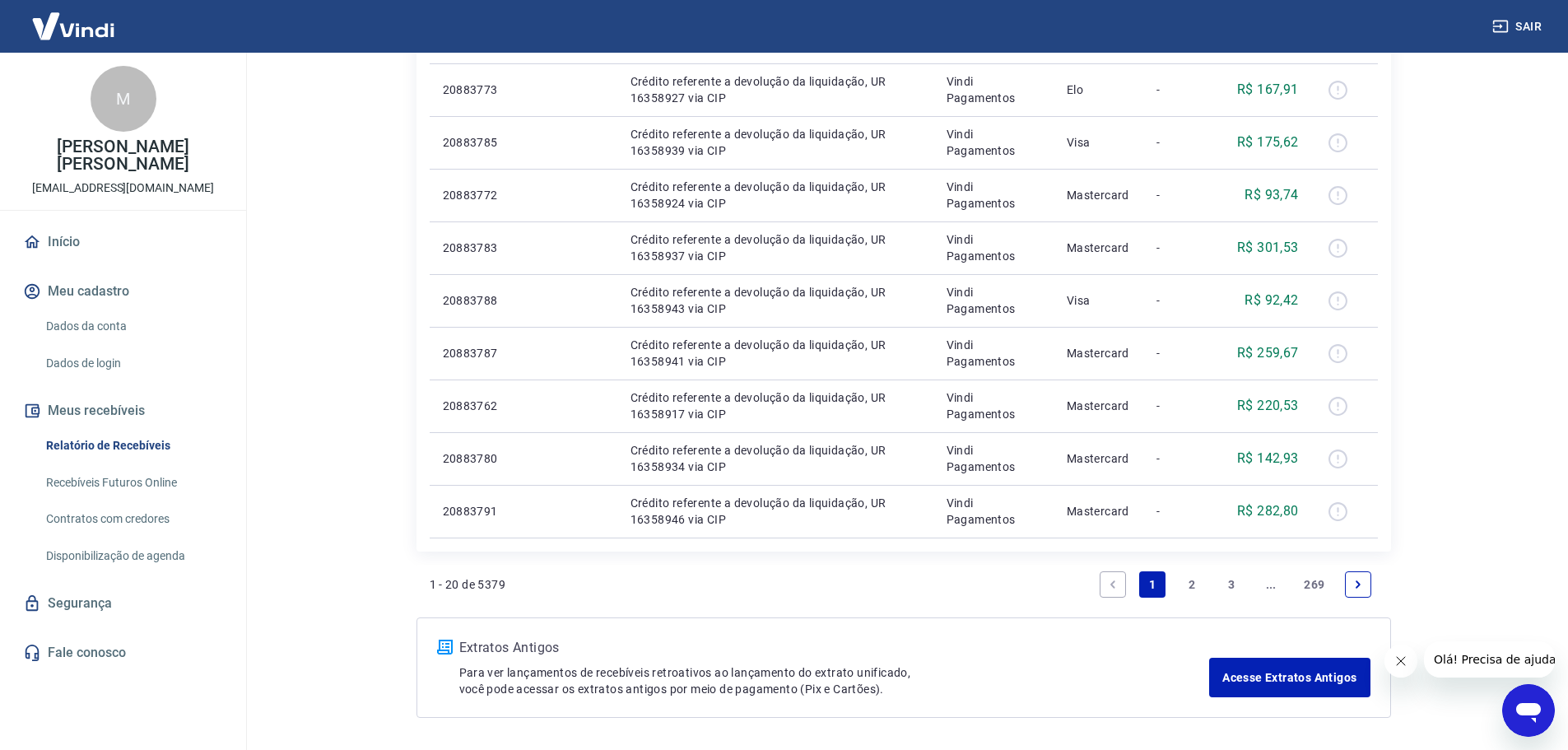
scroll to position [1070, 0]
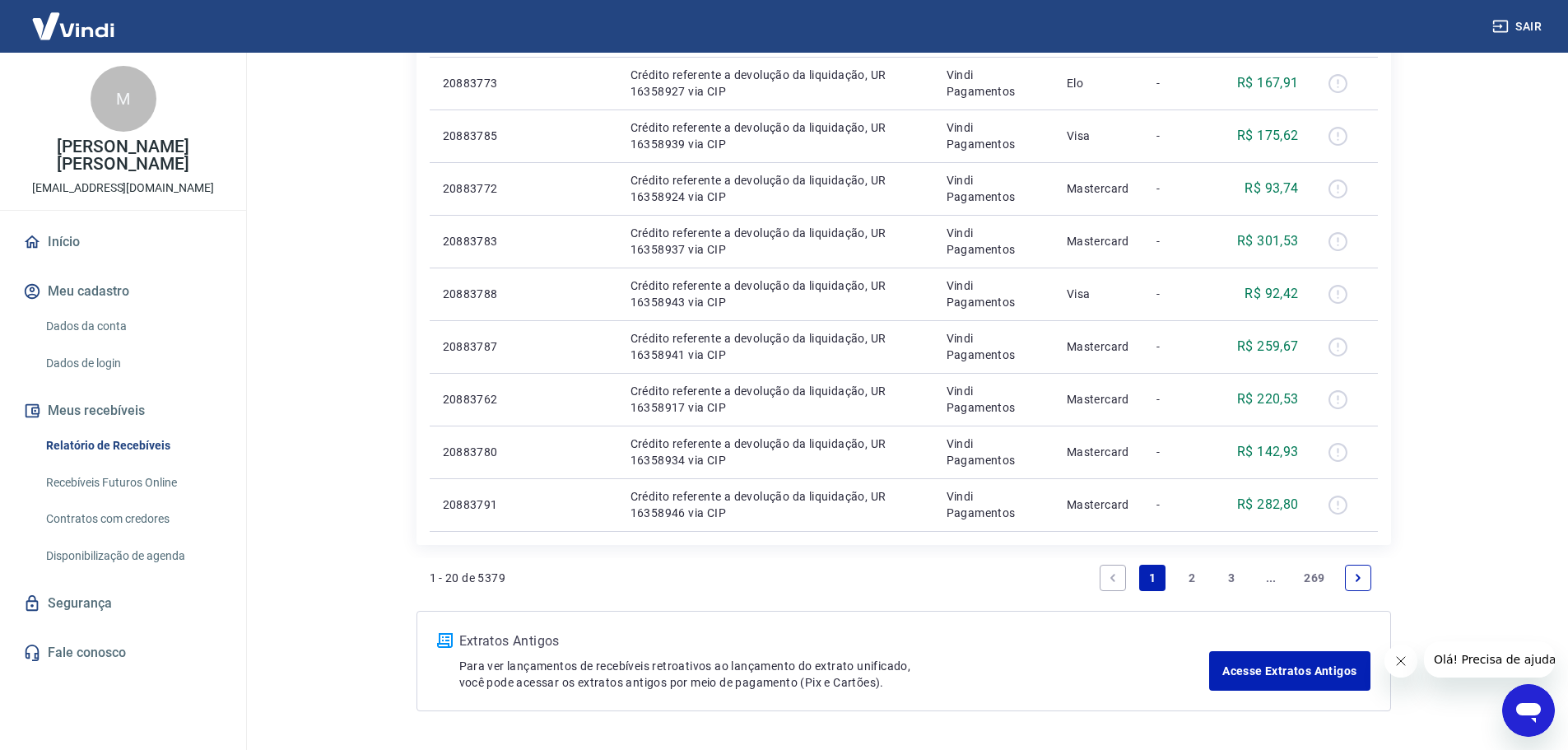
click at [1191, 569] on link "2" at bounding box center [1192, 577] width 26 height 26
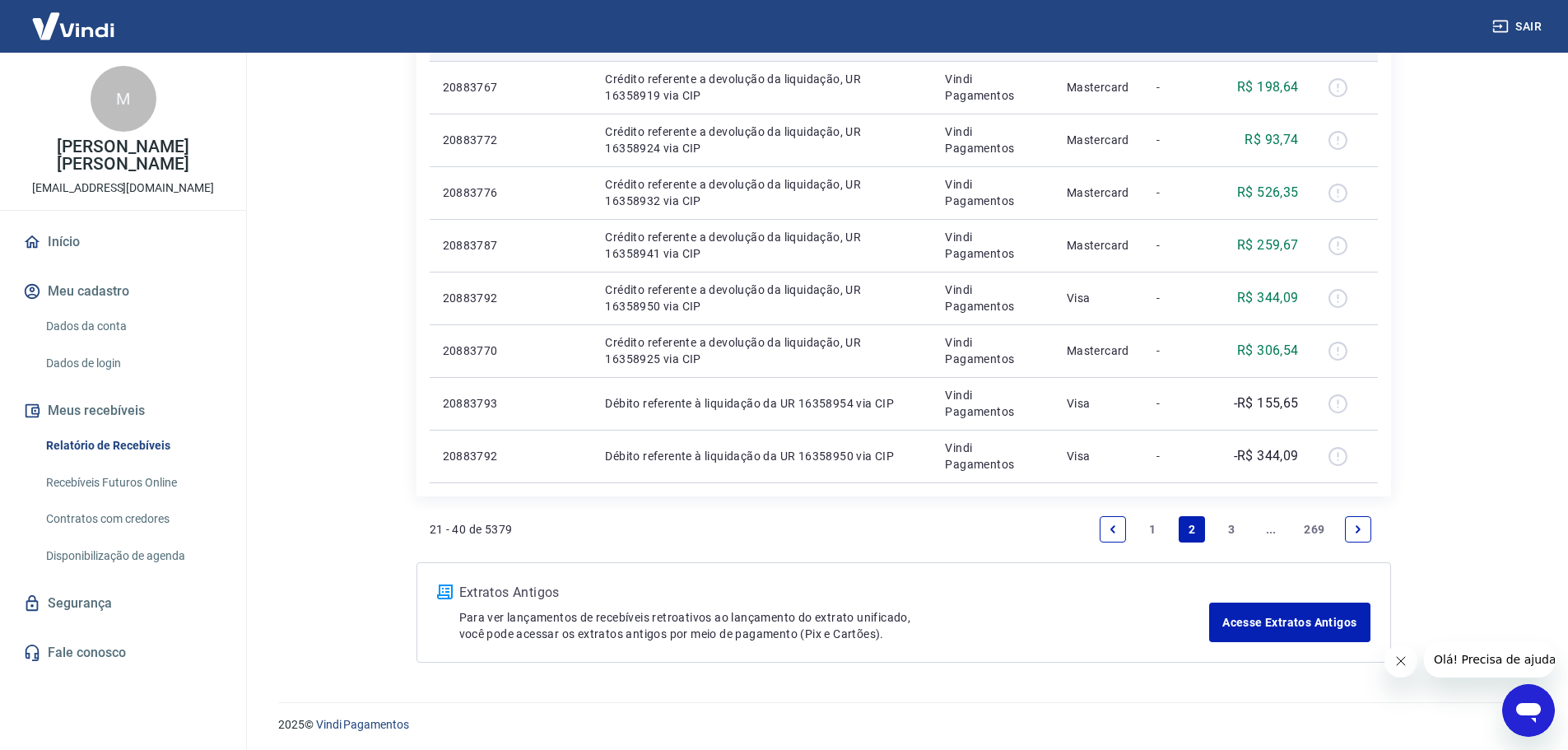
scroll to position [964, 0]
click at [1228, 514] on link "3" at bounding box center [1231, 526] width 26 height 26
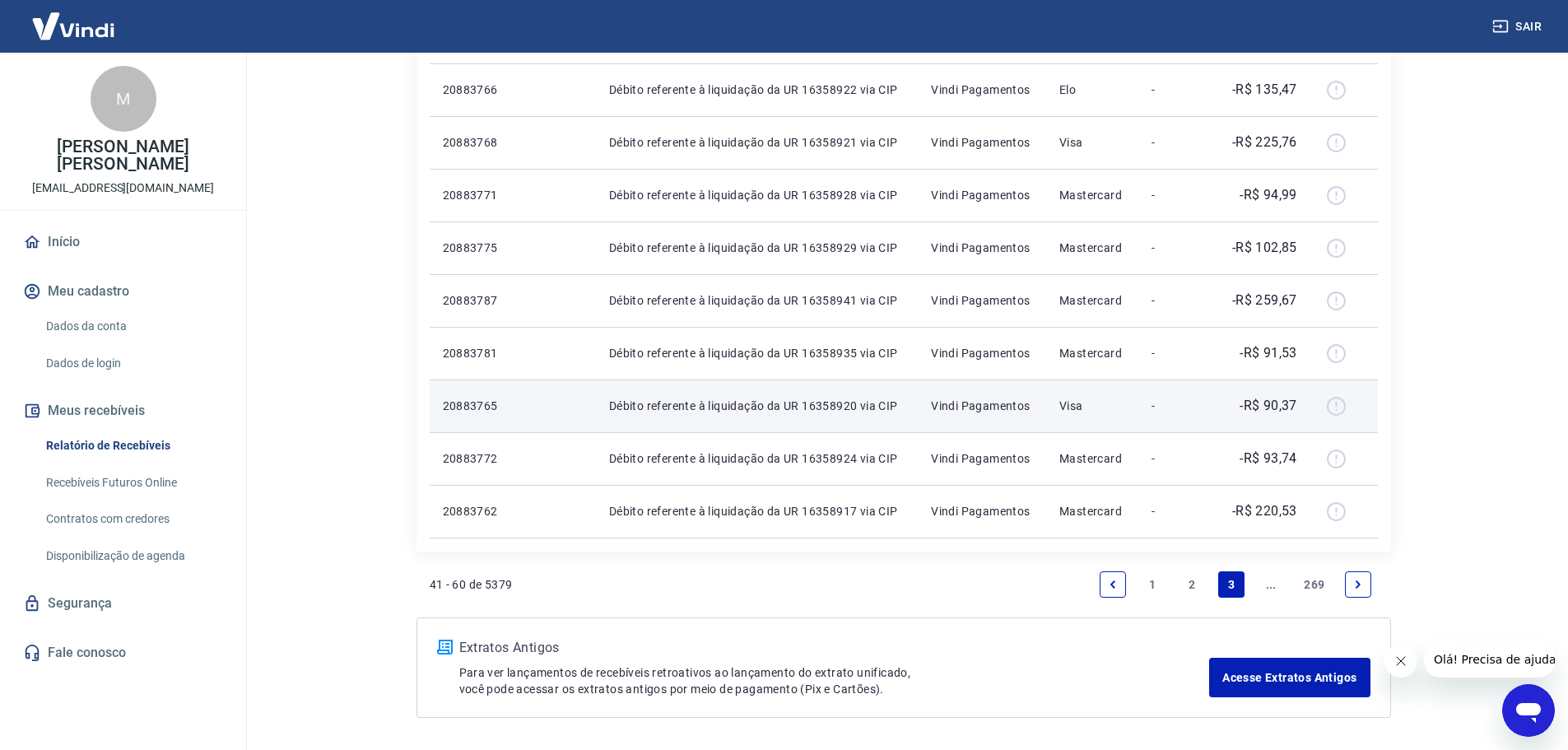
scroll to position [823, 0]
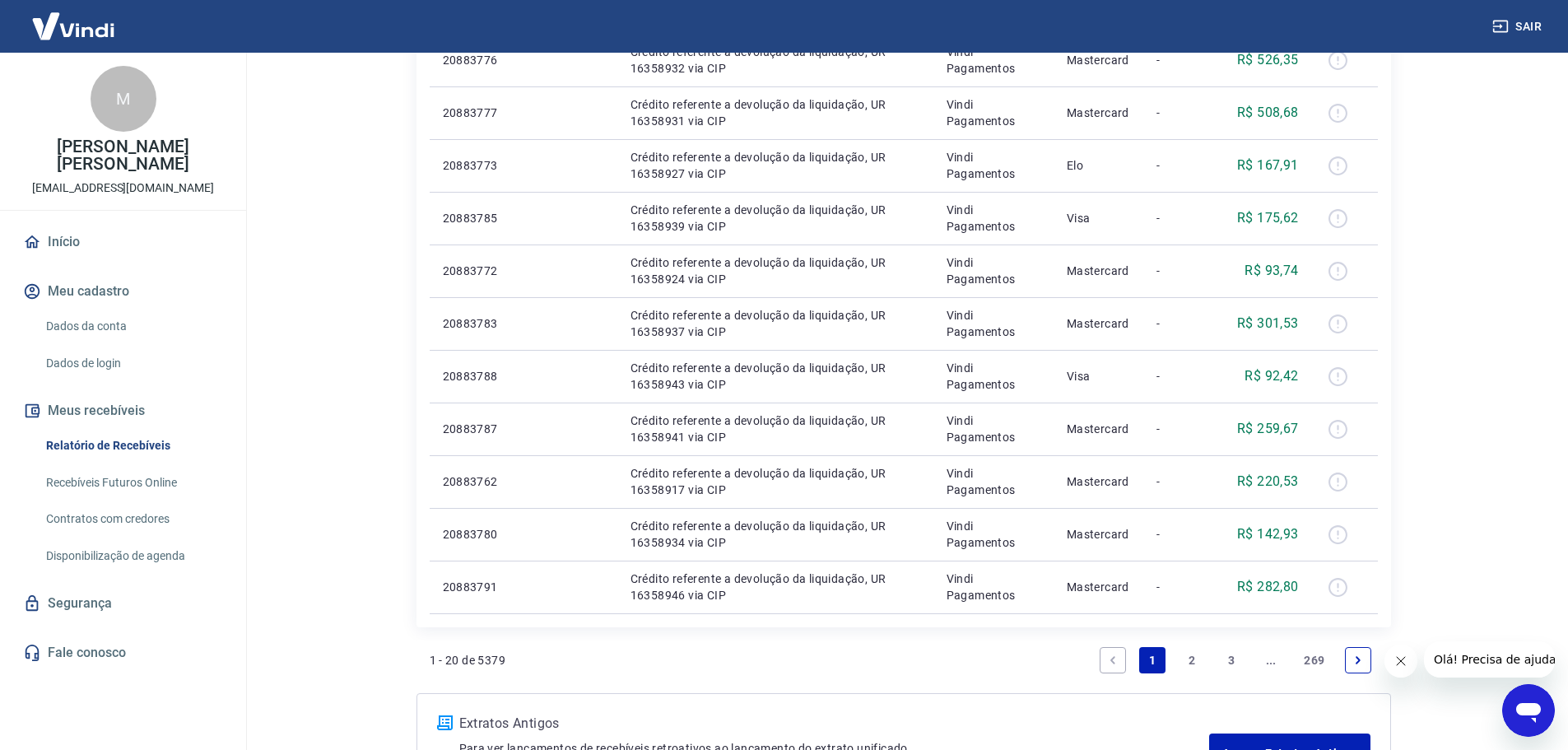
scroll to position [1070, 0]
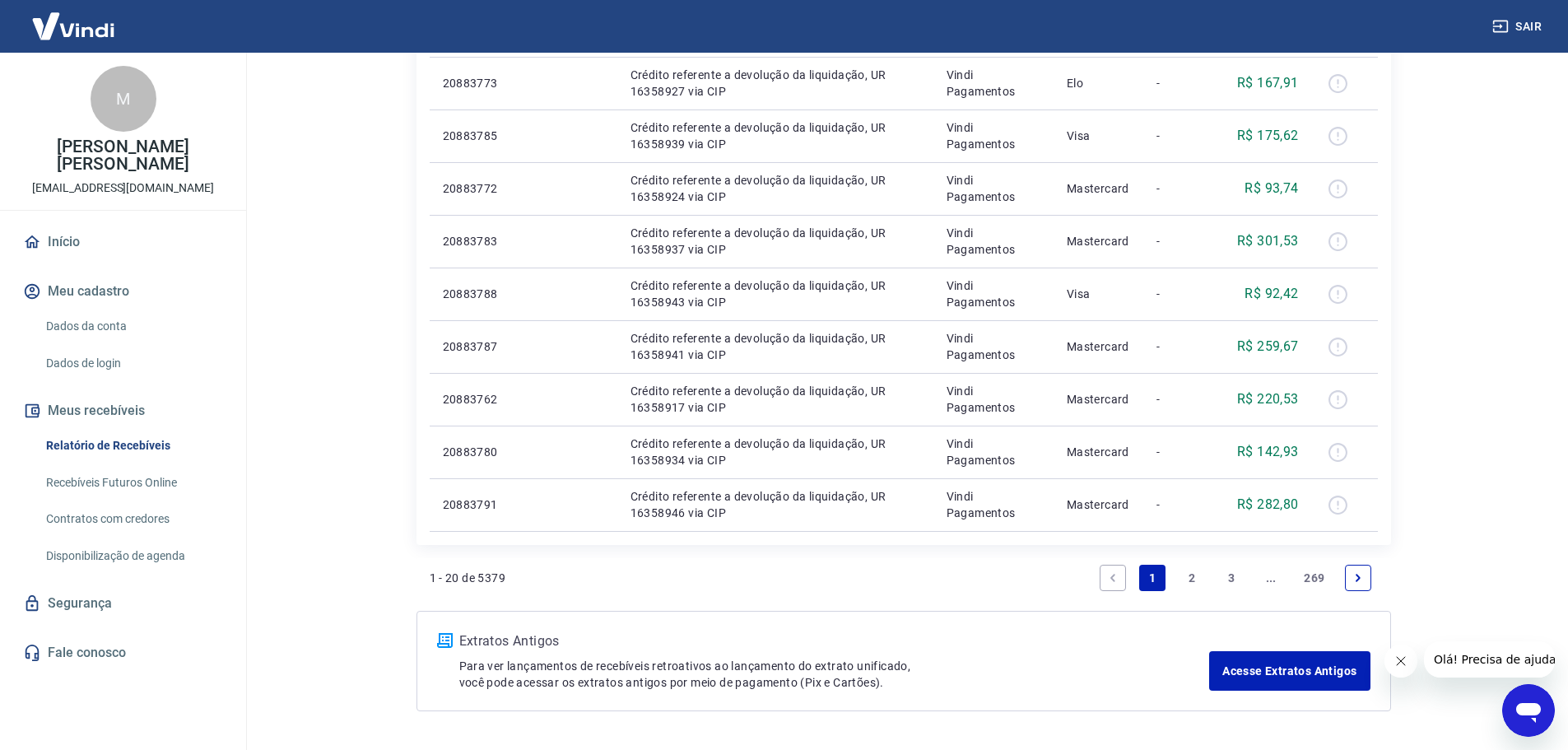
click at [1183, 572] on link "2" at bounding box center [1192, 577] width 26 height 26
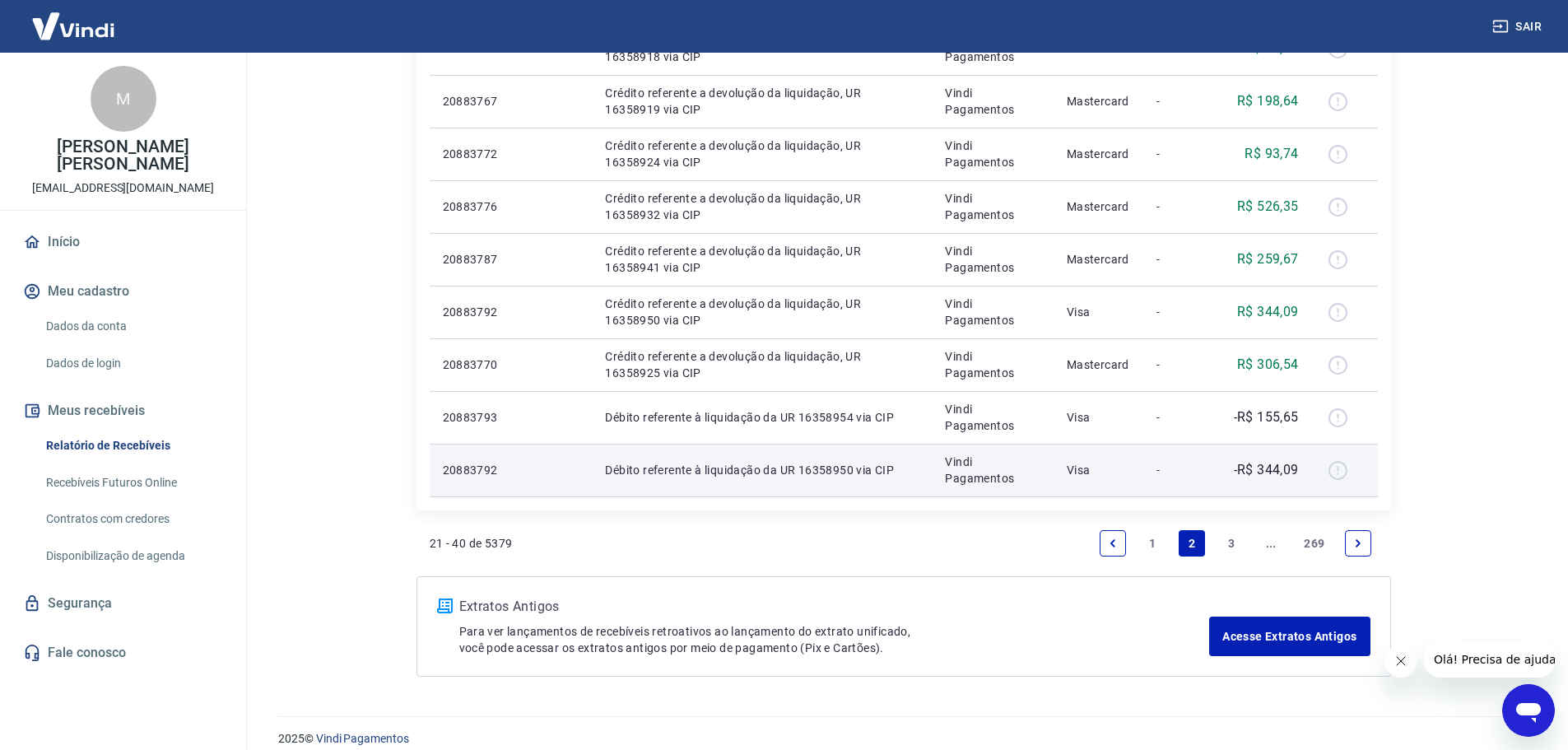
scroll to position [964, 0]
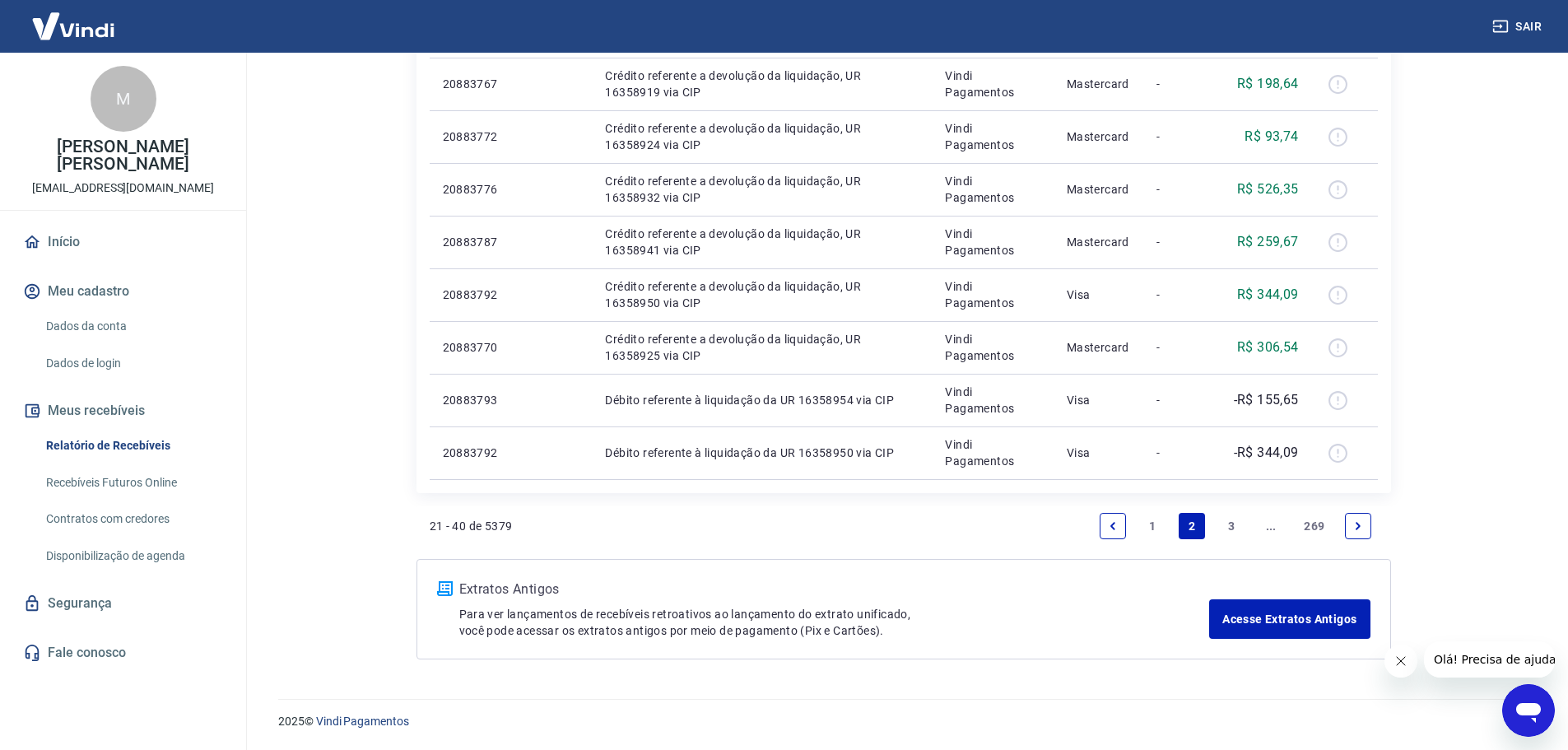
click at [1147, 513] on link "1" at bounding box center [1152, 526] width 26 height 26
